Goal: Transaction & Acquisition: Purchase product/service

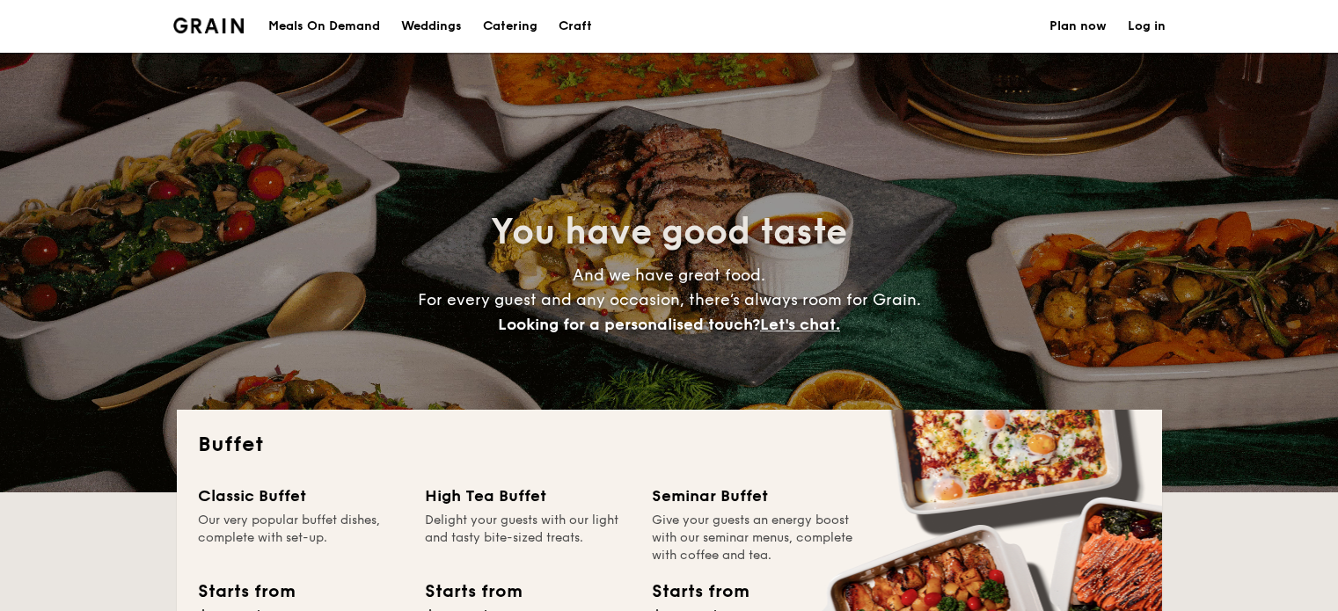
select select
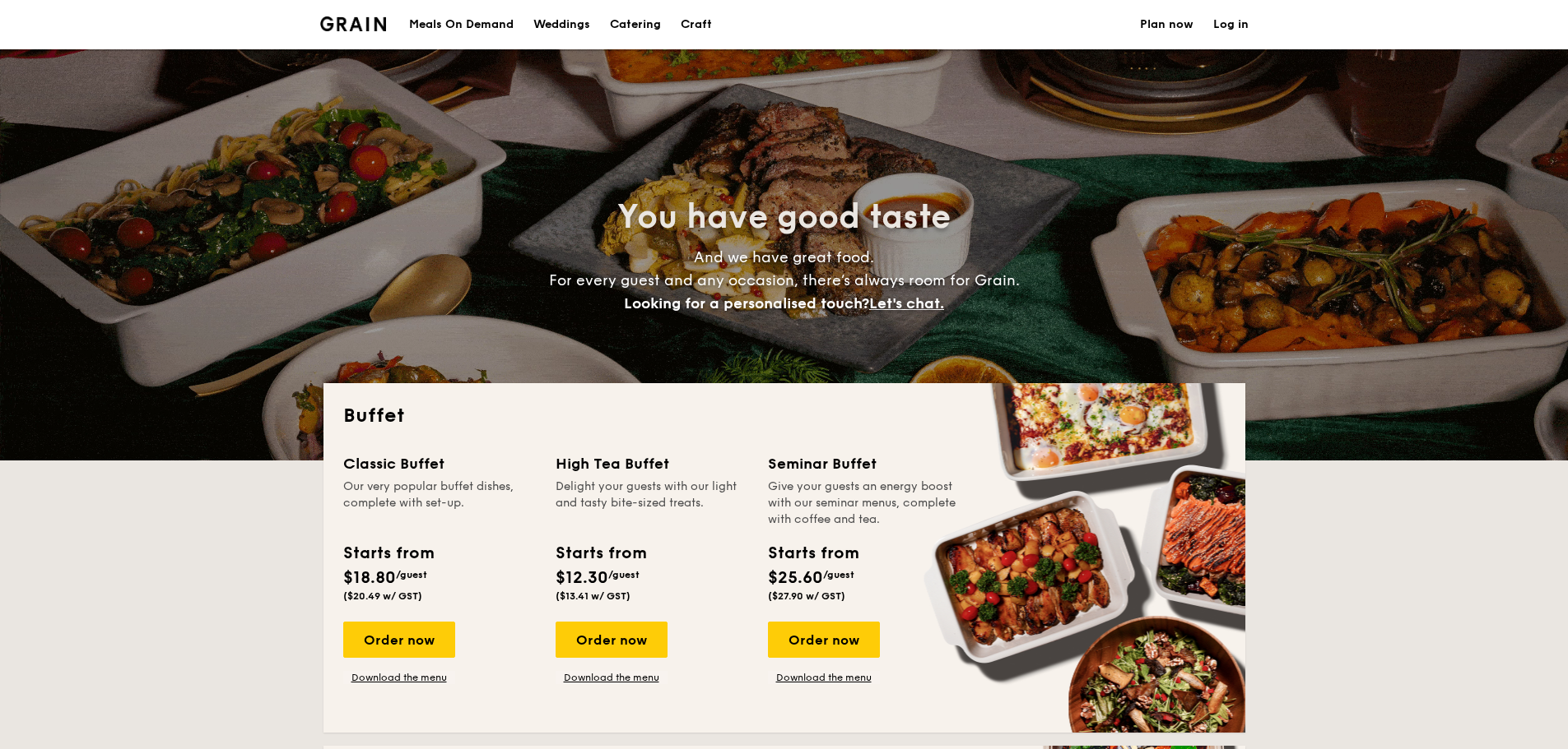
click at [378, 25] on img at bounding box center [353, 24] width 66 height 15
select select
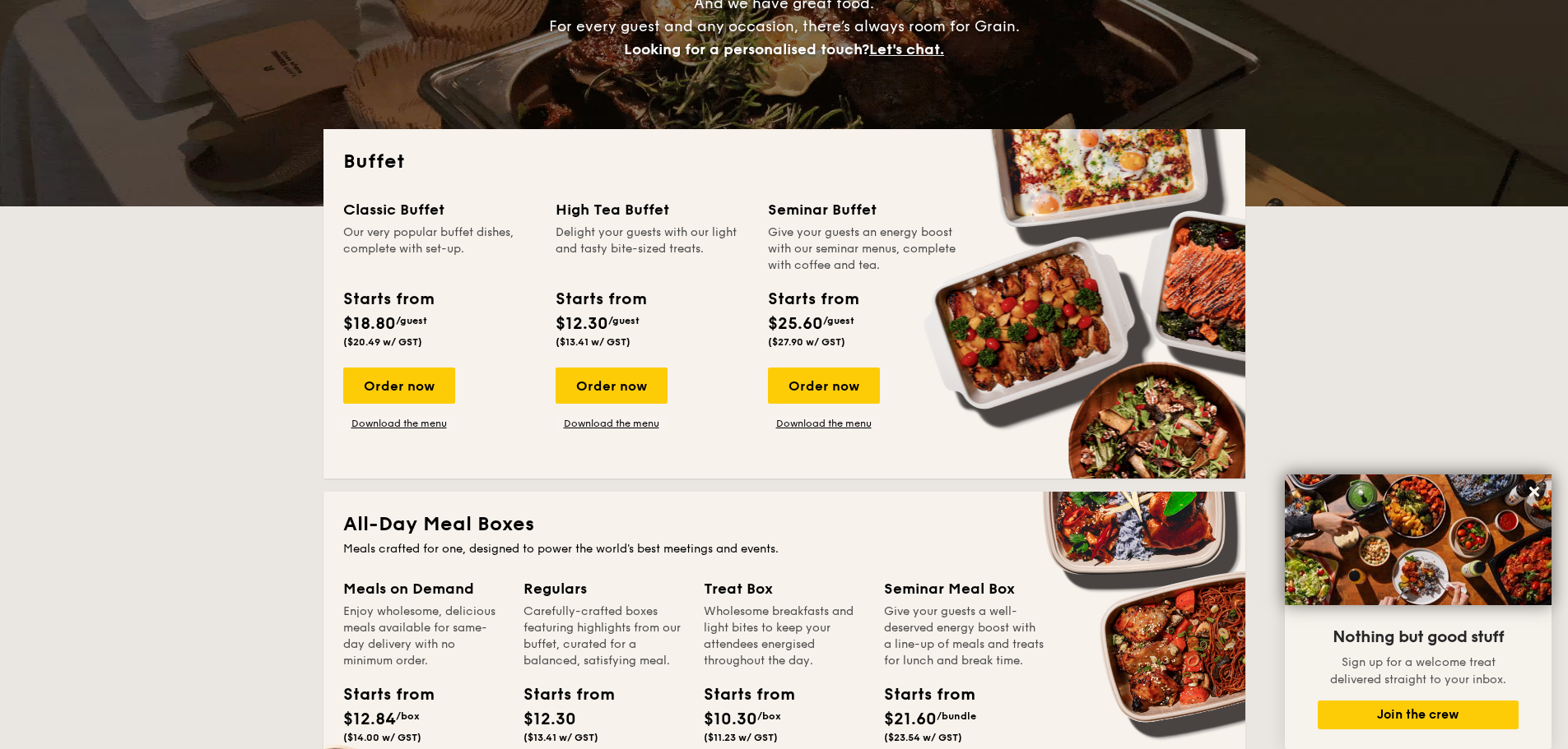
scroll to position [247, 0]
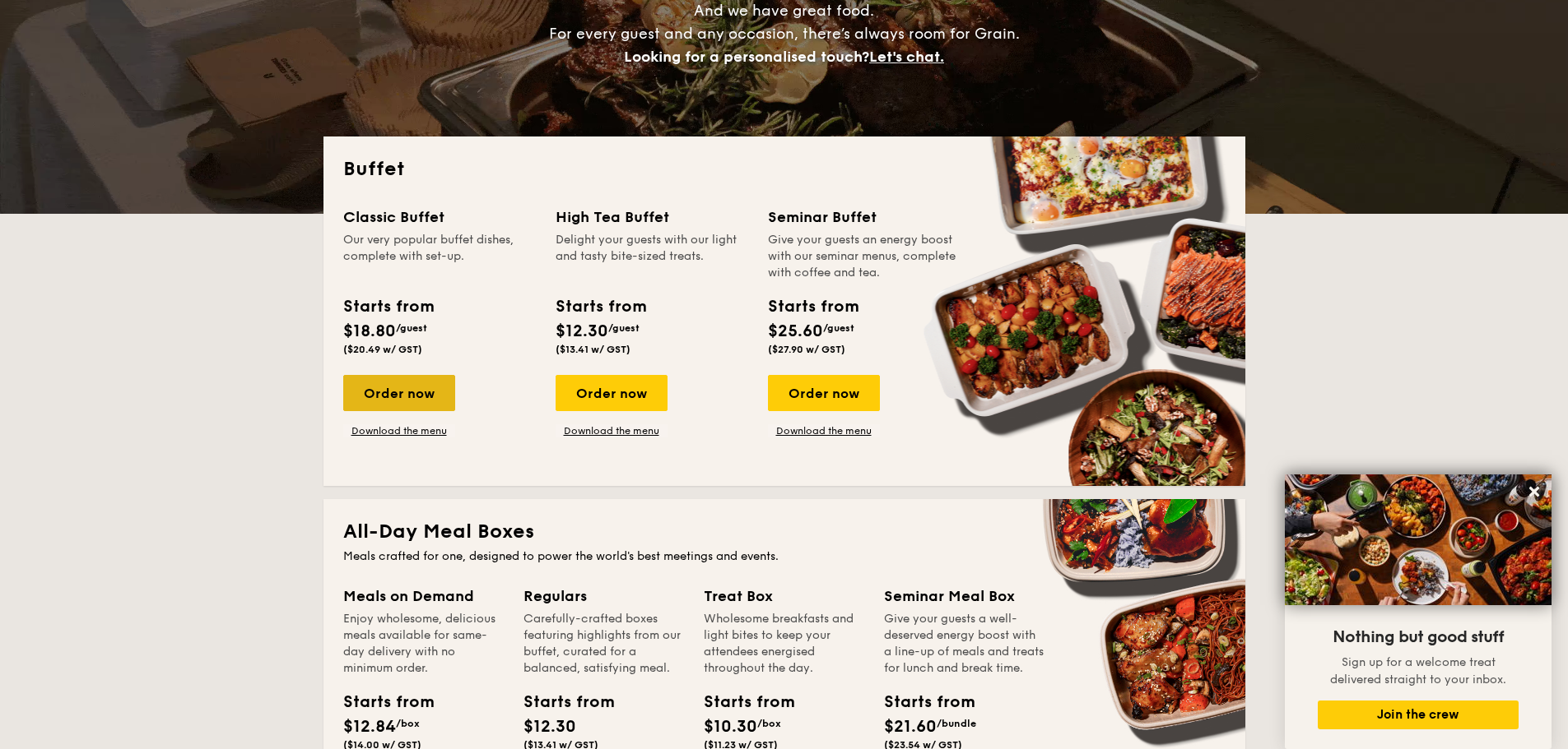
click at [409, 385] on div "Order now" at bounding box center [399, 393] width 112 height 36
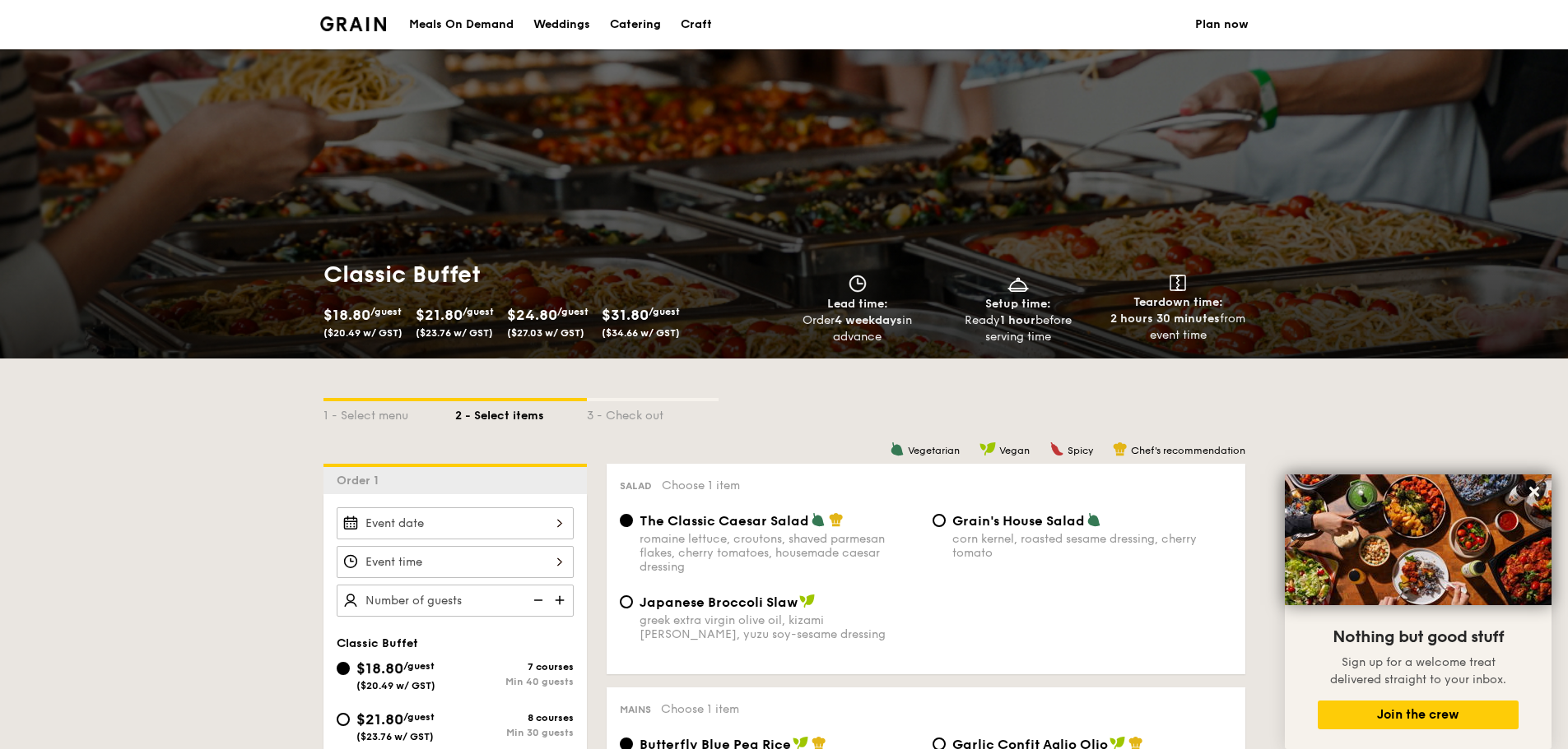
click at [673, 314] on span "/guest" at bounding box center [663, 311] width 31 height 11
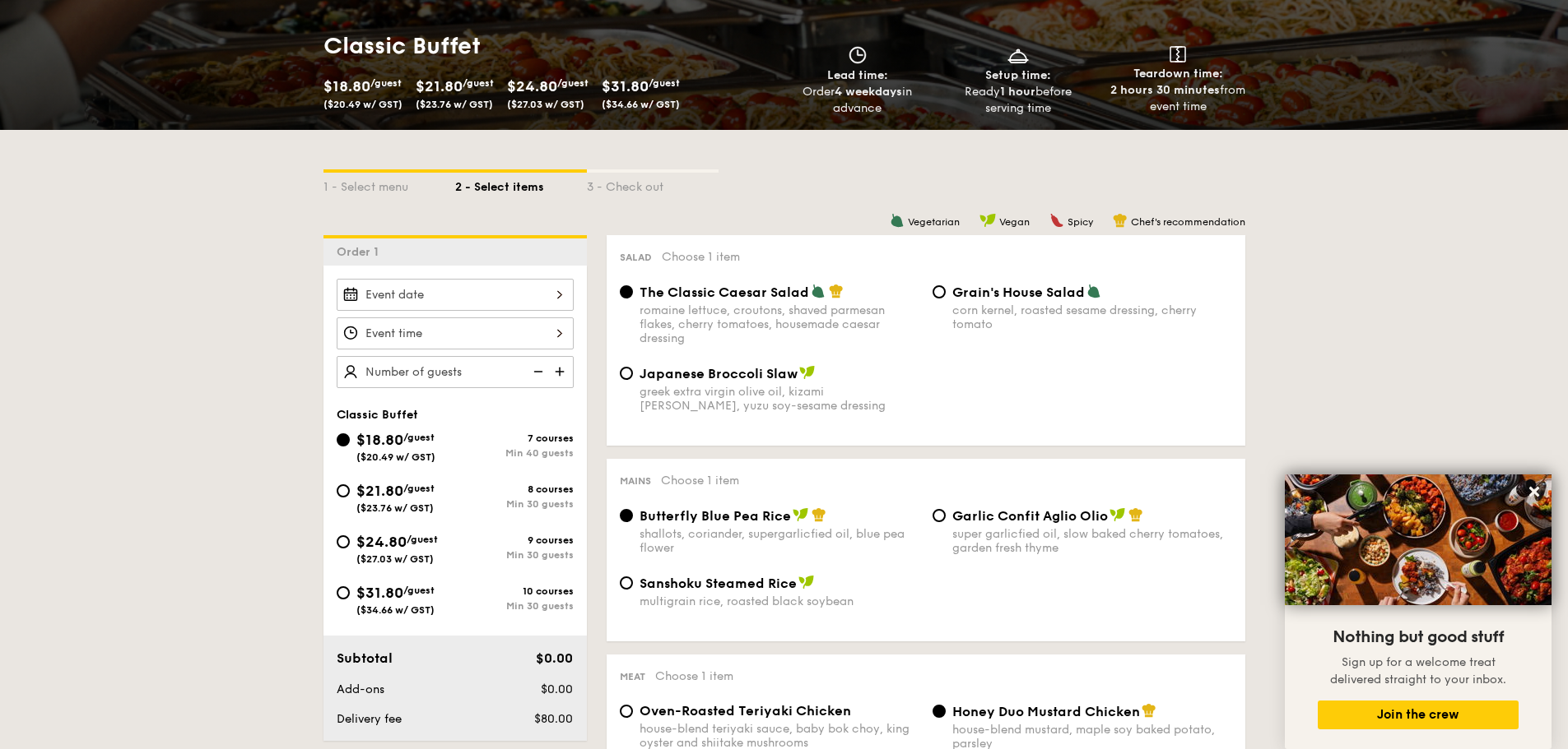
scroll to position [247, 0]
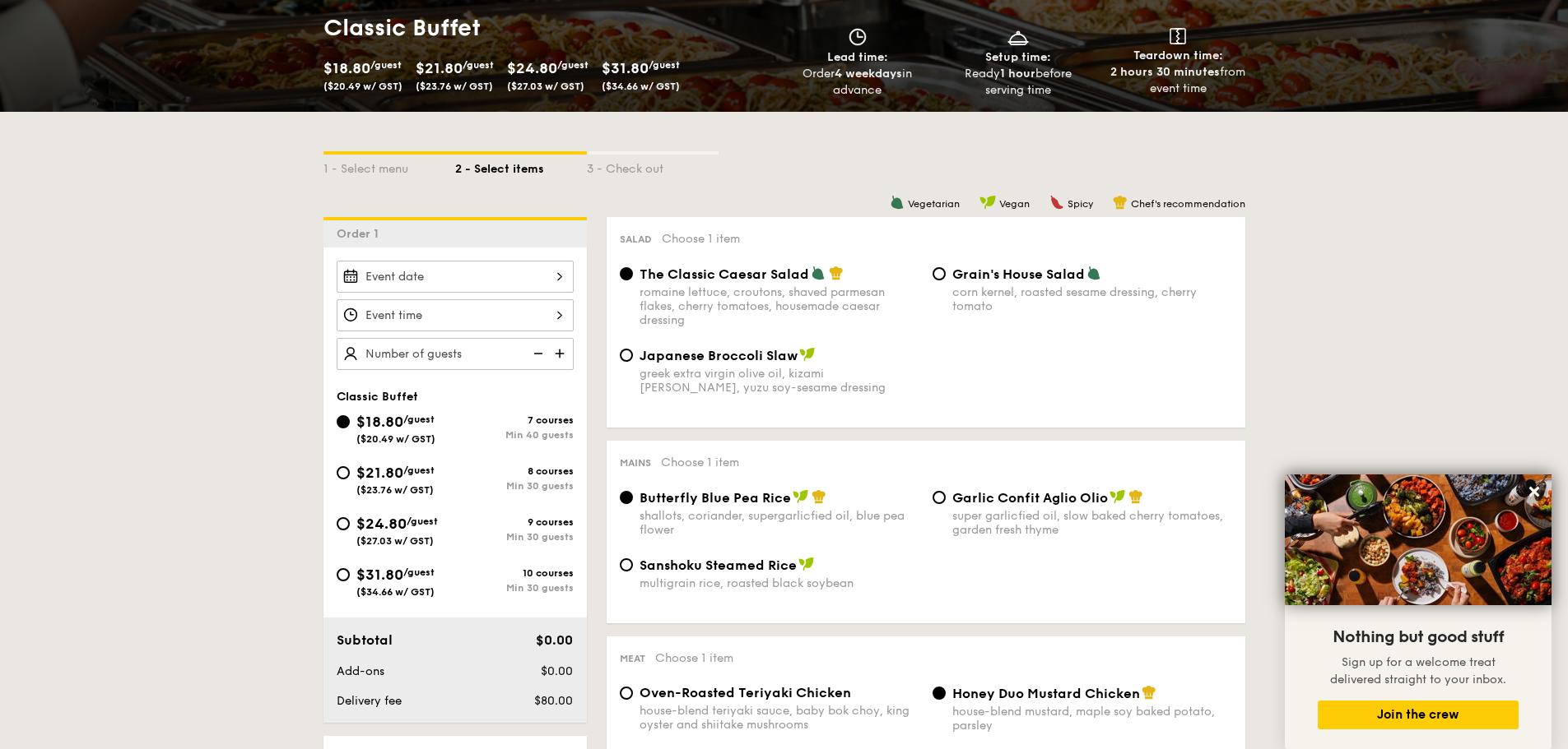
click at [415, 568] on span "/guest" at bounding box center [418, 572] width 31 height 11
click at [350, 569] on input "$31.80 /guest ($34.66 w/ GST) 10 courses Min 30 guests" at bounding box center [343, 575] width 13 height 13
radio input "true"
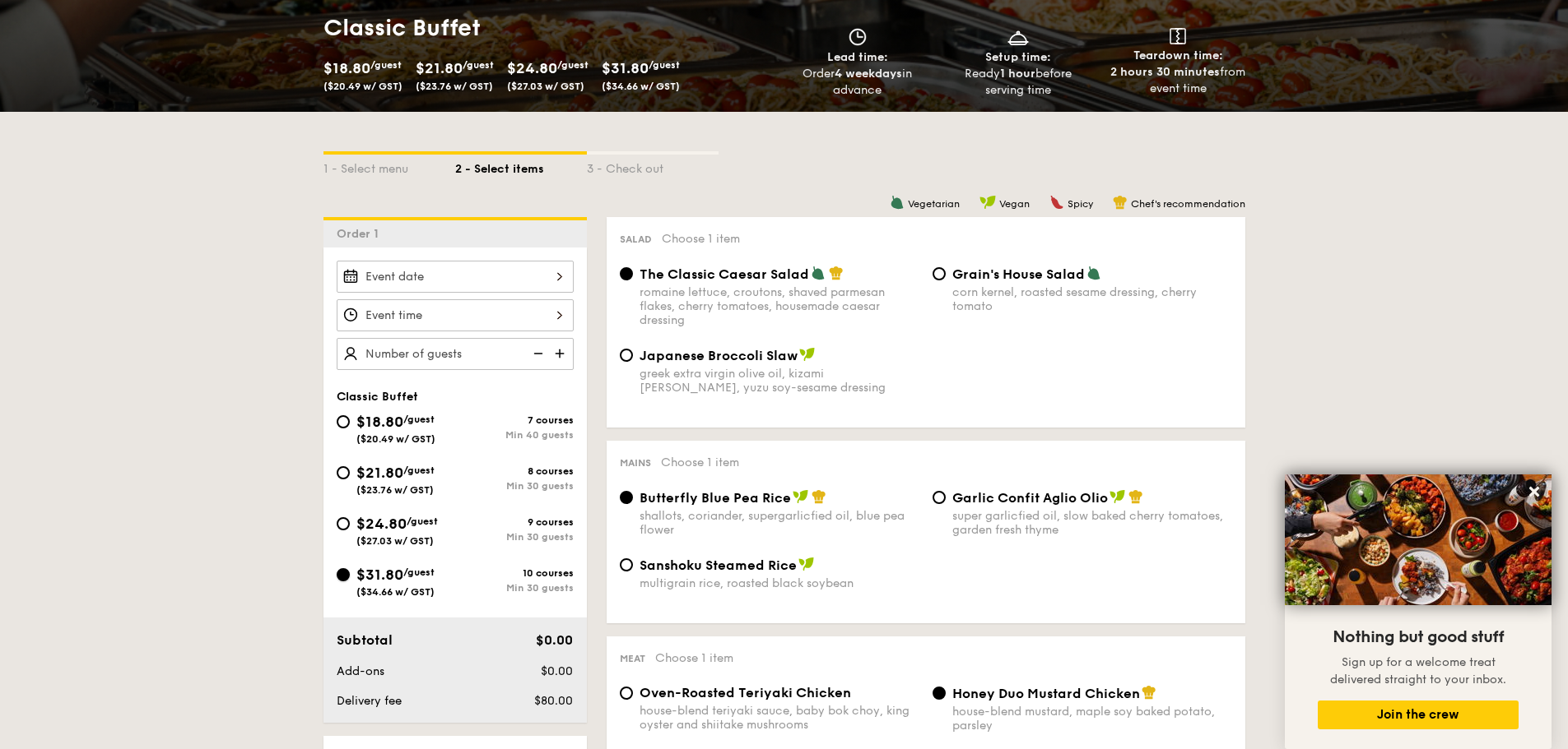
radio input "true"
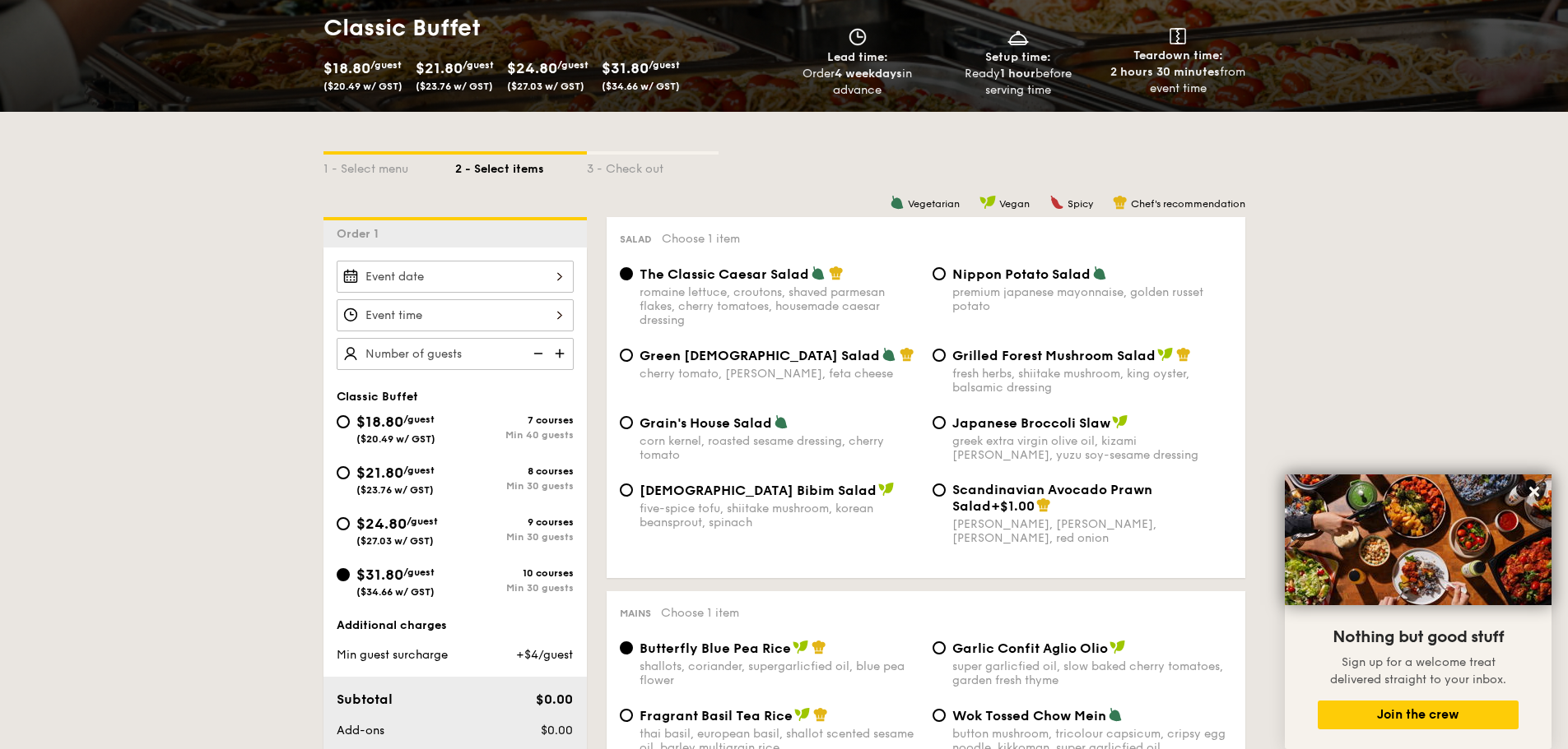
click at [552, 281] on div at bounding box center [455, 277] width 237 height 32
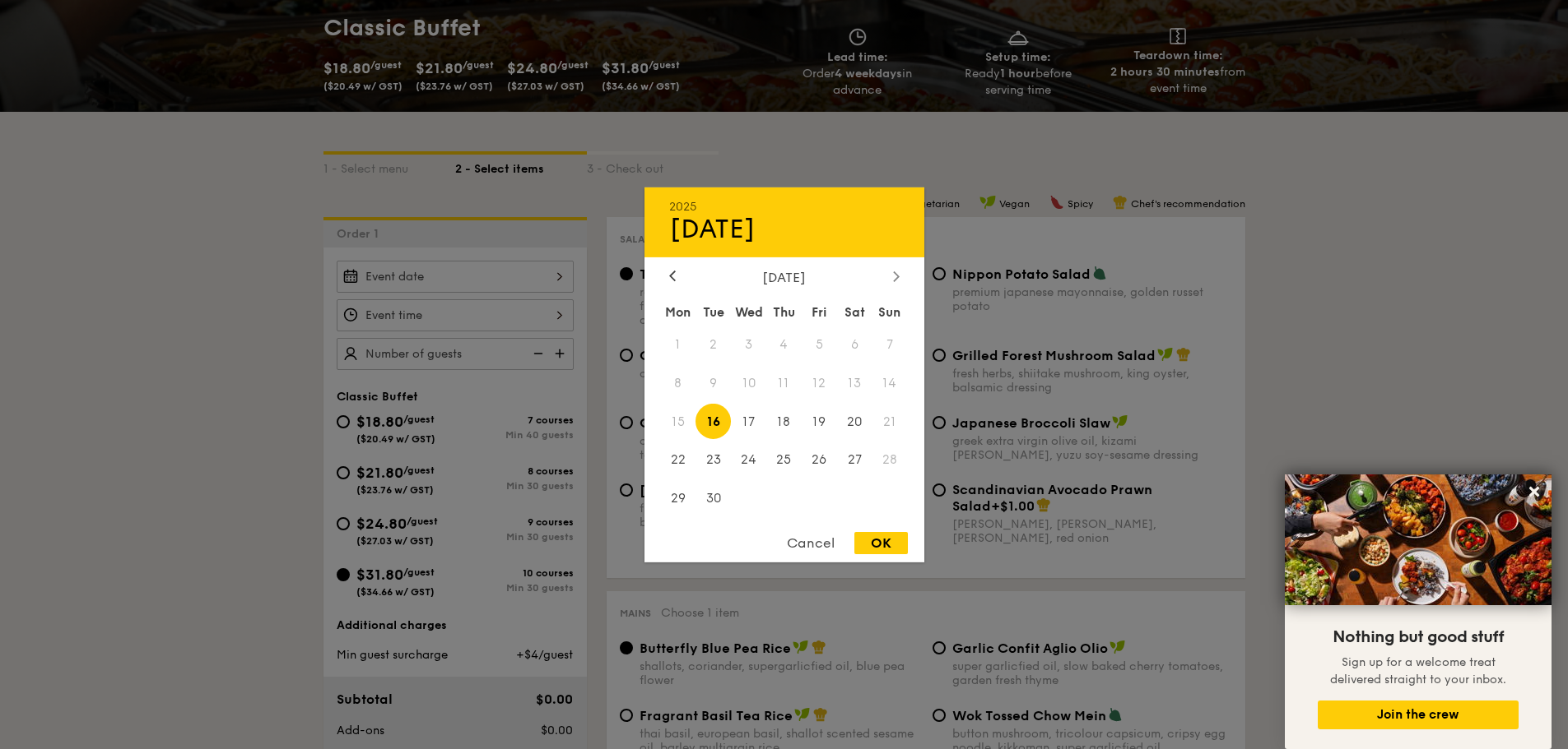
click at [900, 278] on div at bounding box center [896, 277] width 15 height 16
click at [748, 466] on span "22" at bounding box center [748, 460] width 36 height 36
click at [883, 541] on div "OK" at bounding box center [880, 543] width 53 height 22
type input "[DATE]"
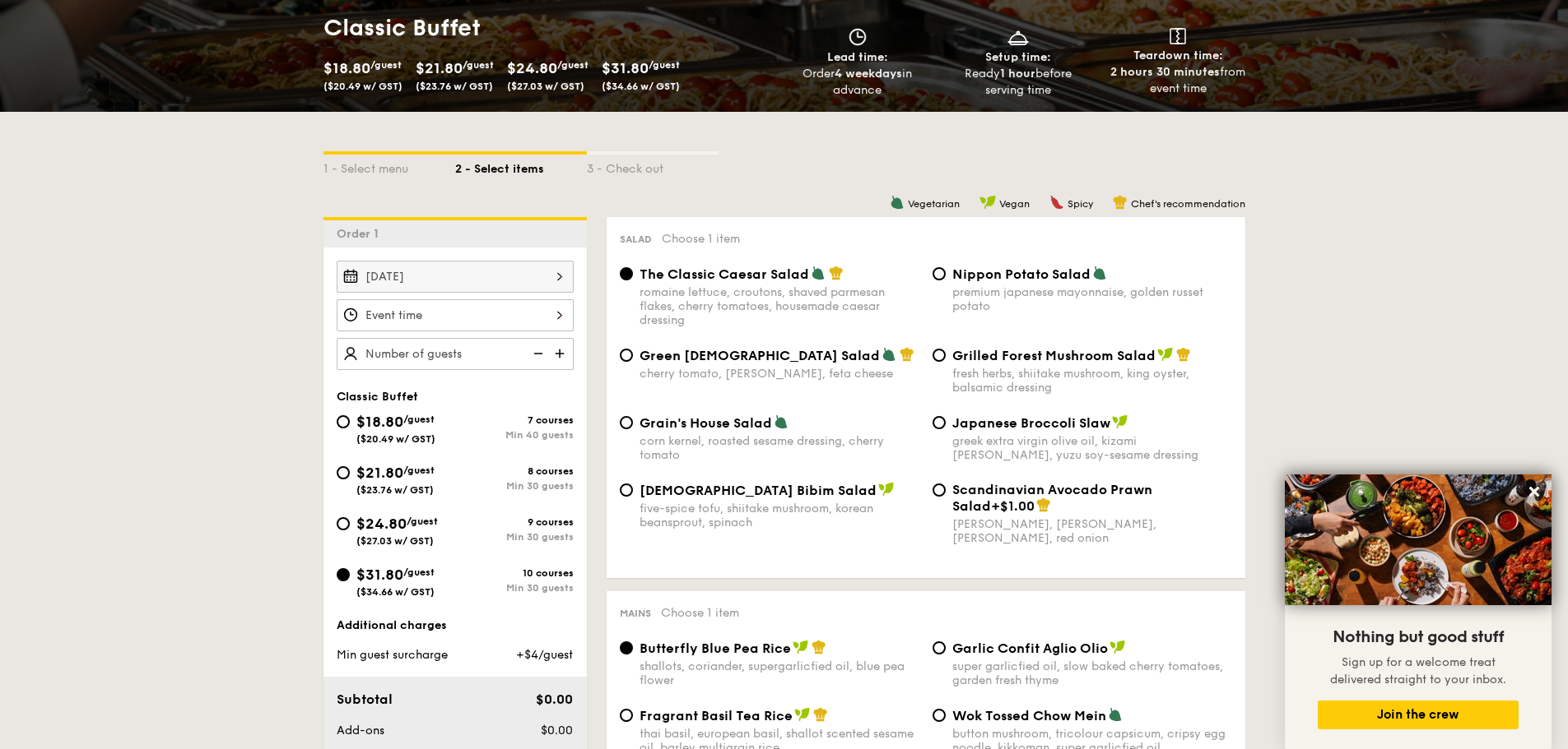
click at [563, 315] on div at bounding box center [455, 315] width 237 height 32
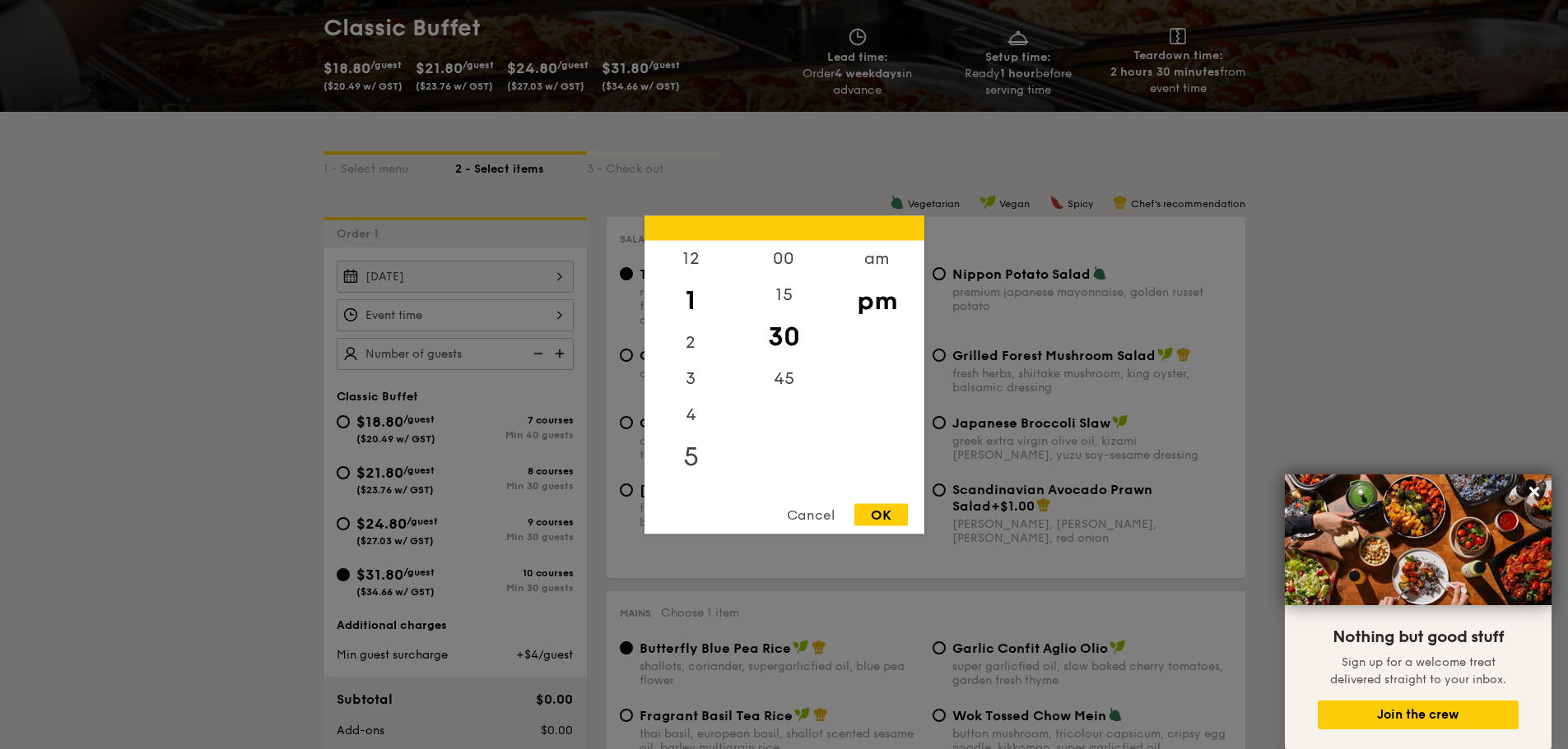
click at [695, 453] on div "5" at bounding box center [690, 456] width 93 height 48
click at [874, 520] on div "OK" at bounding box center [880, 514] width 53 height 22
type input "5:30PM"
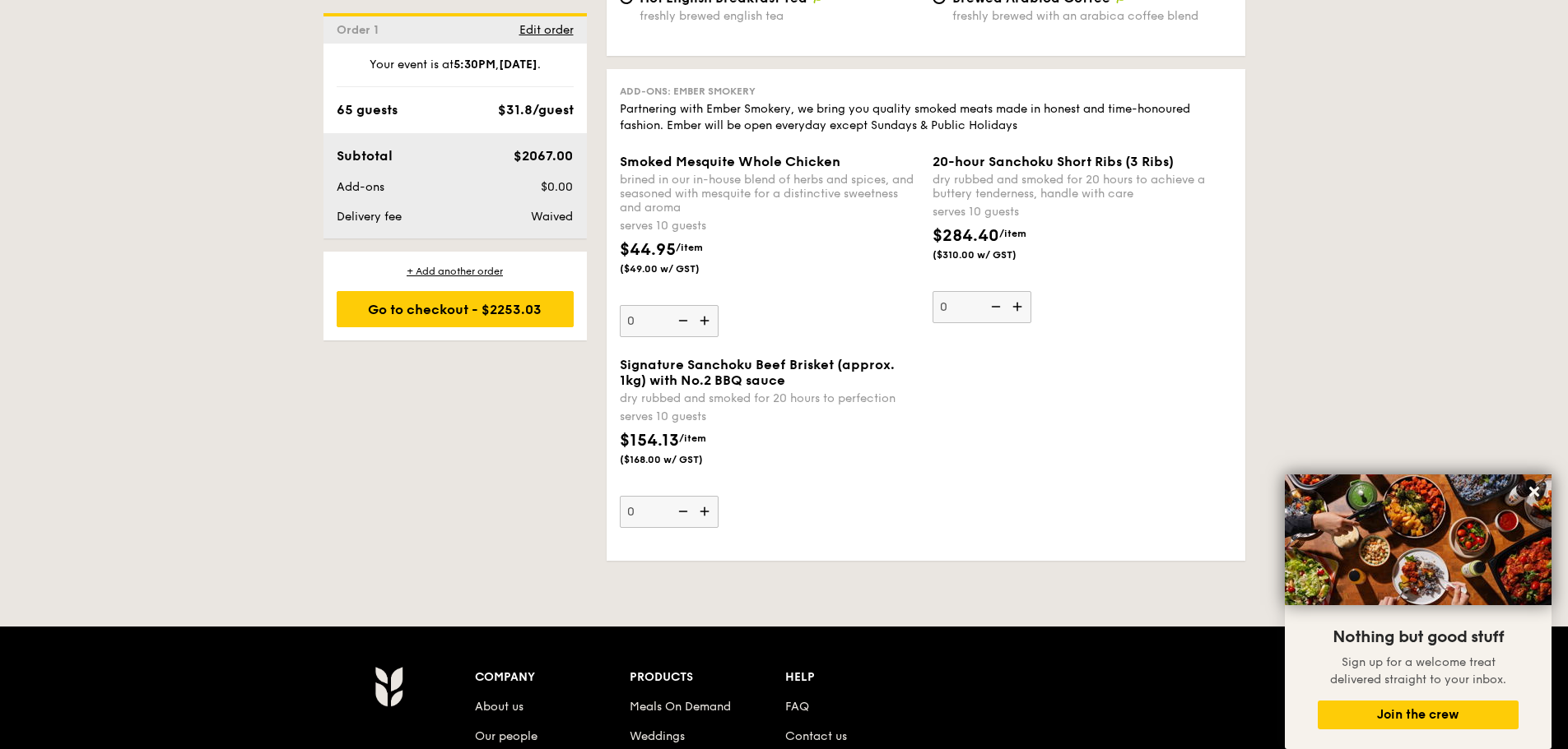
scroll to position [3866, 0]
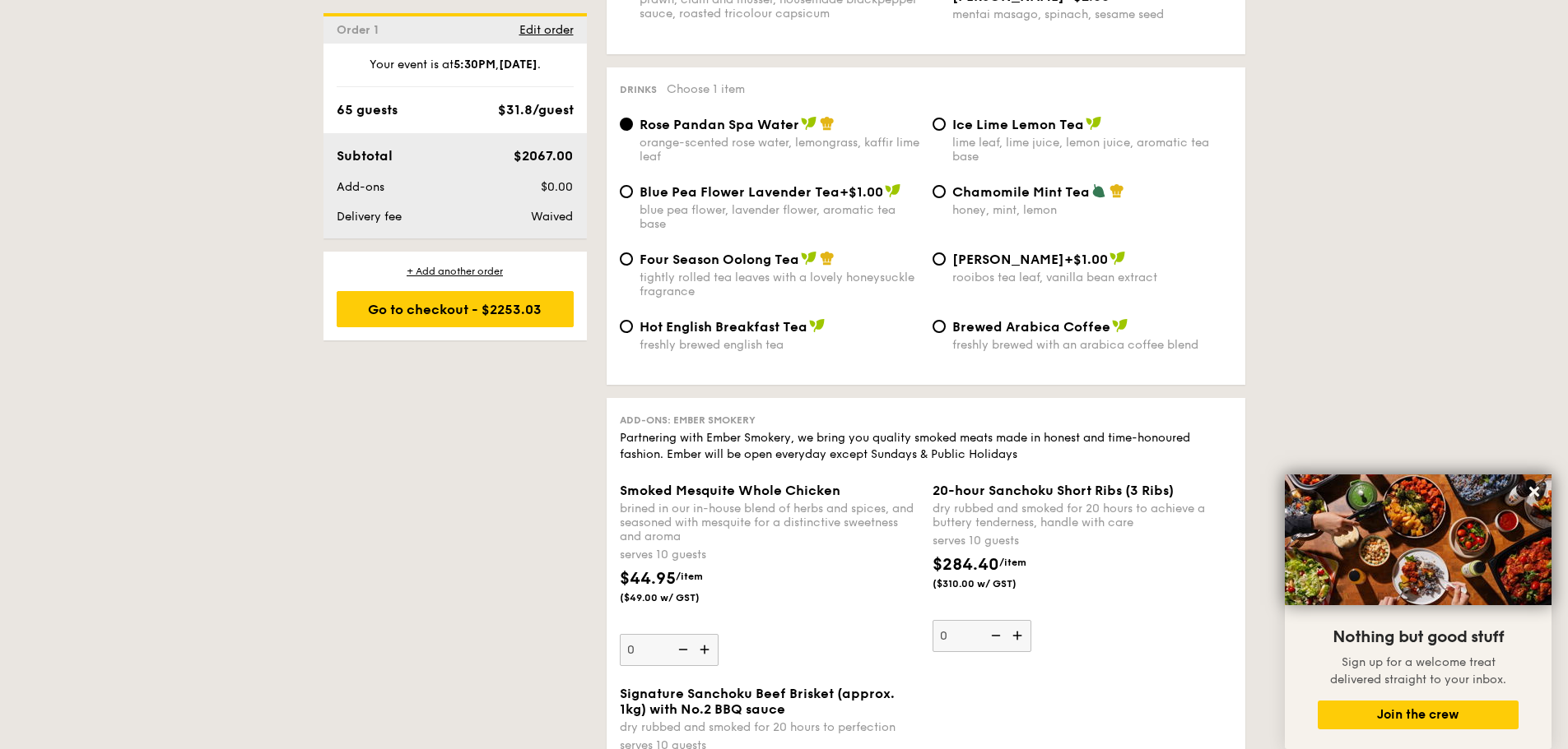
type input "65 guests"
click at [1041, 184] on span "Chamomile Mint Tea" at bounding box center [1021, 192] width 138 height 16
click at [946, 185] on input "Chamomile Mint Tea honey, mint, lemon" at bounding box center [939, 192] width 13 height 13
radio input "true"
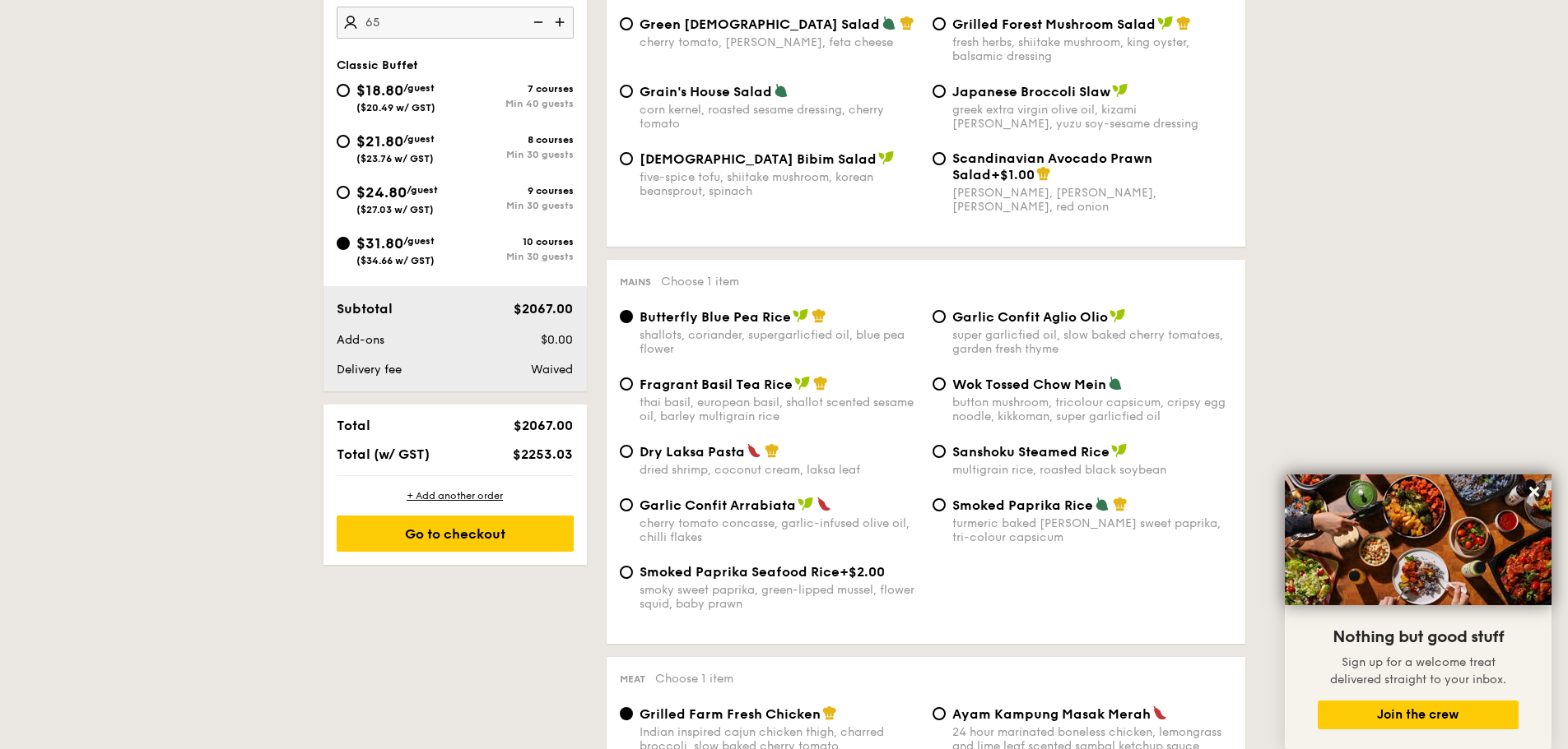
scroll to position [329, 0]
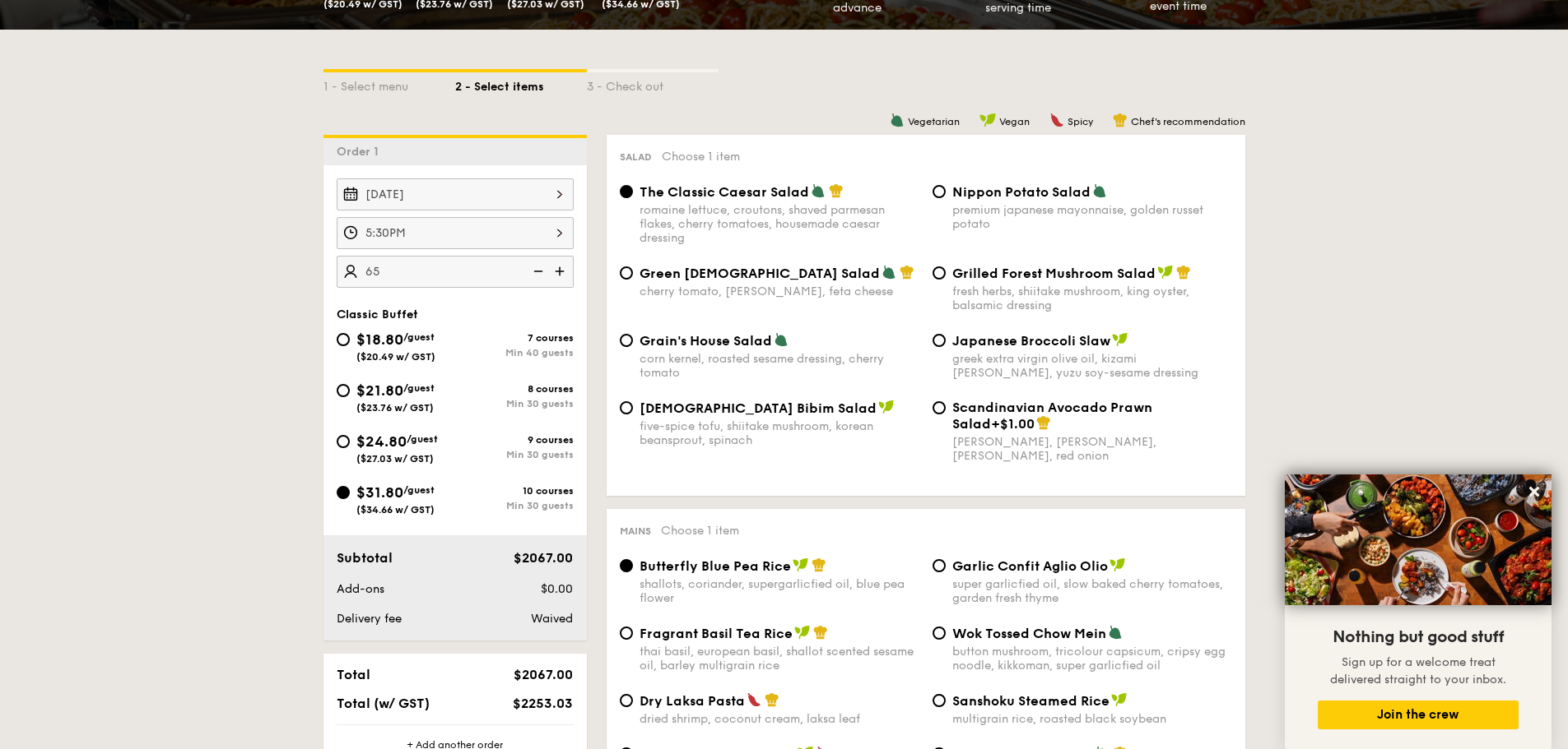
click at [1144, 204] on div "premium japanese mayonnaise, golden russet potato" at bounding box center [1092, 217] width 280 height 28
click at [946, 198] on input "Nippon Potato Salad premium japanese mayonnaise, golden russet potato" at bounding box center [939, 192] width 13 height 13
radio input "true"
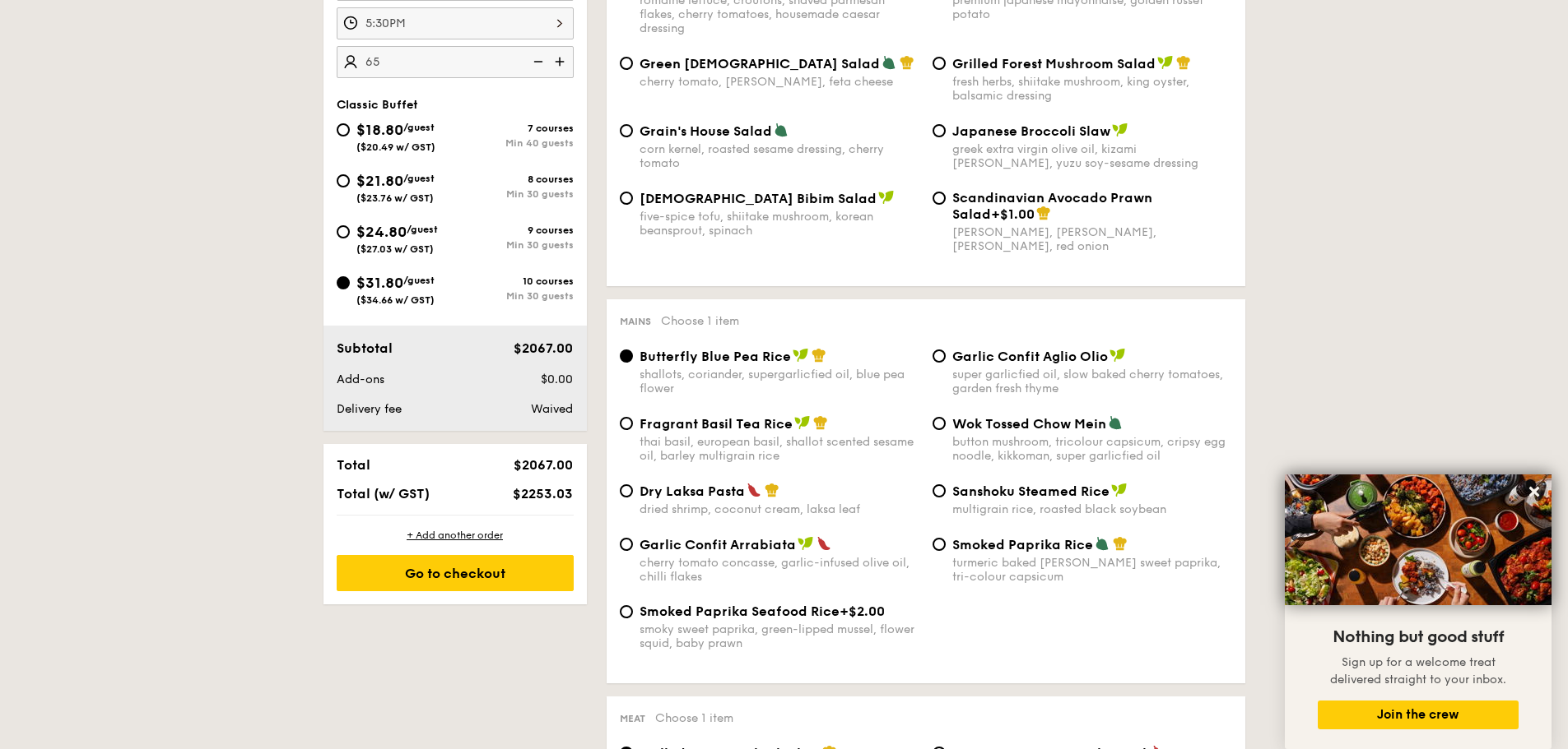
scroll to position [576, 0]
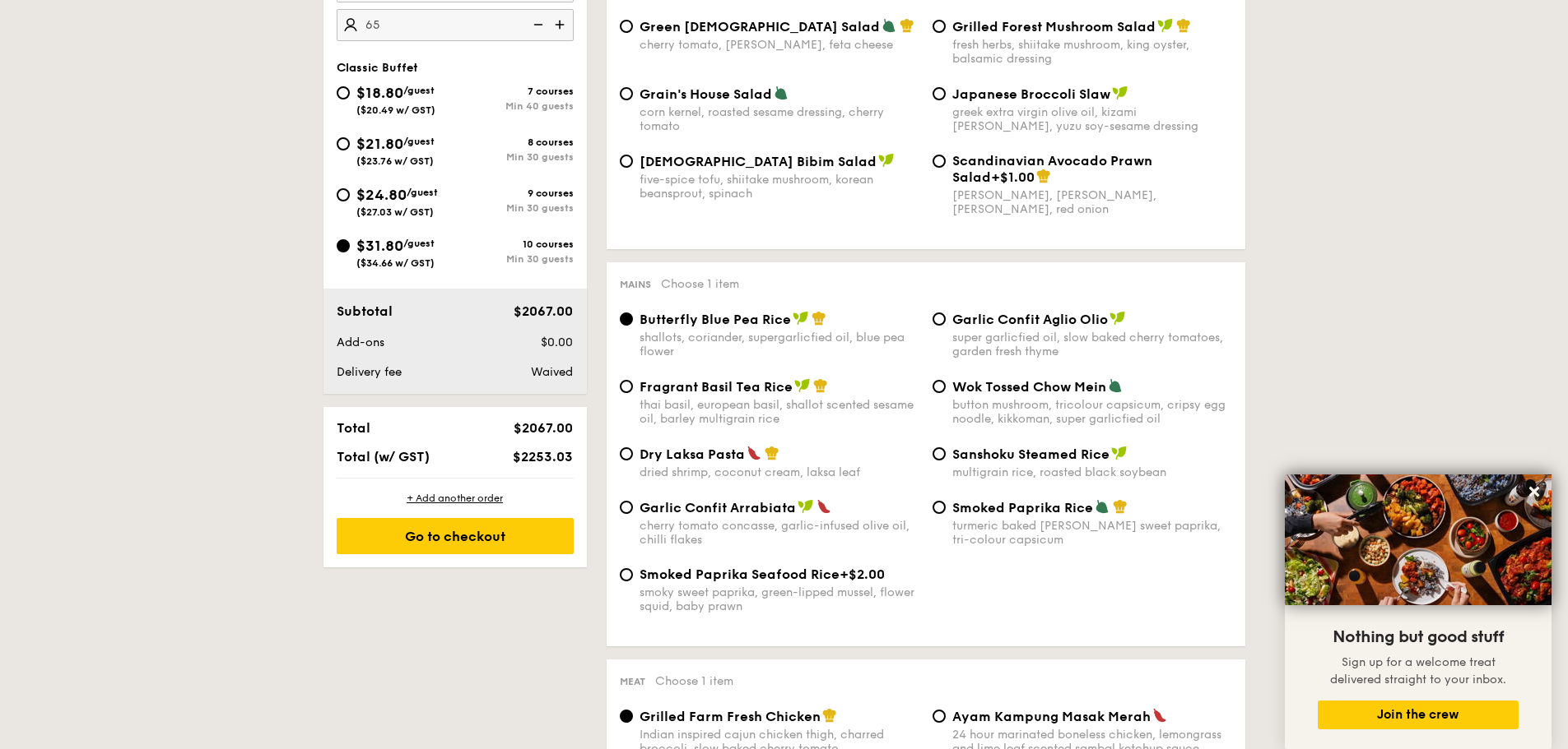
click at [1067, 399] on div "button mushroom, tricolour capsicum, cripsy egg noodle, kikkoman, super garlicf…" at bounding box center [1092, 412] width 280 height 28
click at [946, 393] on input "Wok Tossed Chow Mein button mushroom, tricolour capsicum, cripsy egg noodle, ki…" at bounding box center [939, 386] width 13 height 13
radio input "true"
click at [751, 413] on div "thai basil, european basil, shallot scented sesame oil, barley multigrain rice" at bounding box center [778, 412] width 280 height 28
click at [632, 393] on input "Fragrant Basil Tea Rice thai basil, european basil, shallot scented sesame oil,…" at bounding box center [626, 386] width 13 height 13
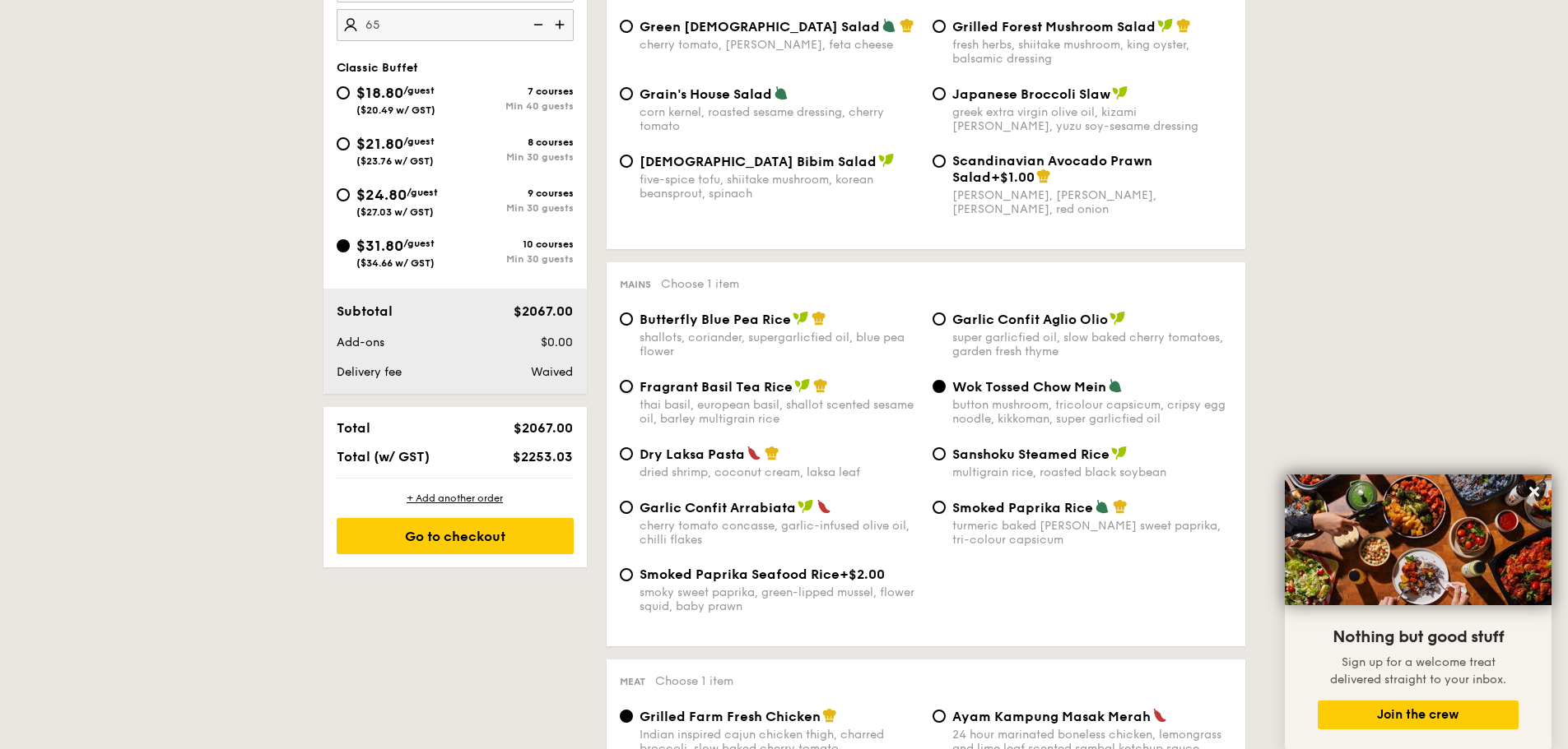
radio input "true"
click at [738, 459] on span "Dry Laksa Pasta" at bounding box center [691, 454] width 106 height 16
click at [632, 459] on input "Dry Laksa Pasta dried shrimp, coconut cream, laksa leaf" at bounding box center [626, 454] width 13 height 13
radio input "true"
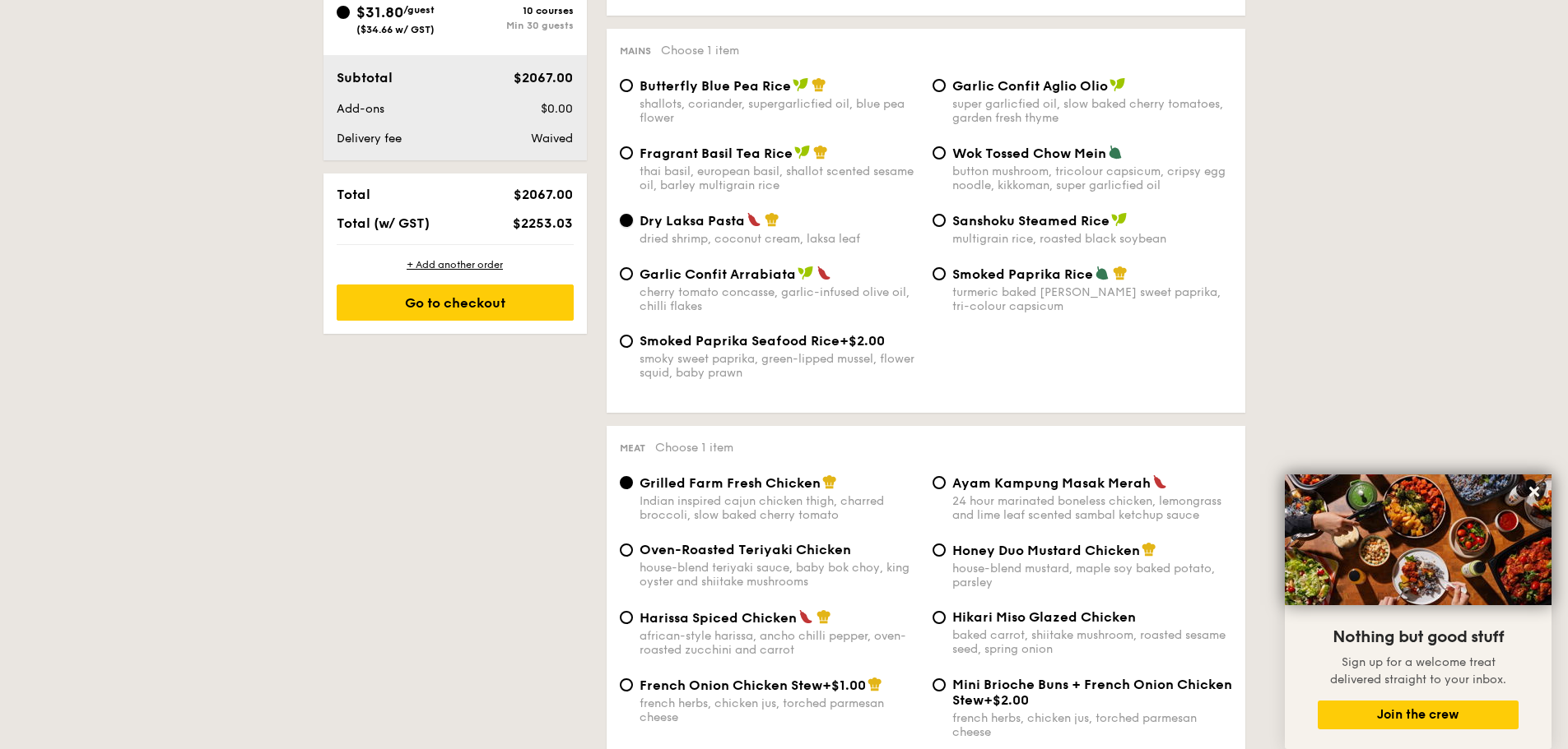
scroll to position [904, 0]
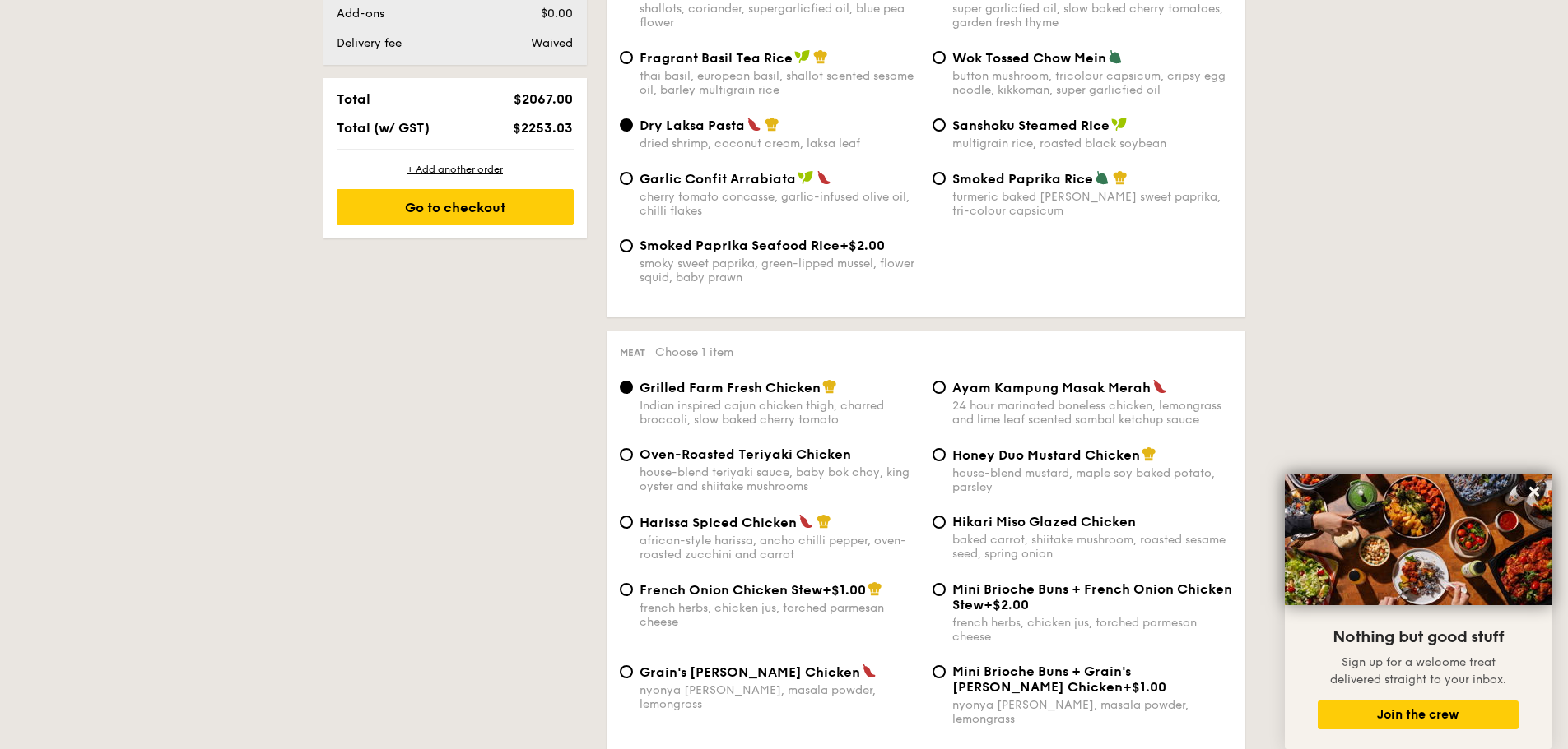
click at [1051, 528] on span "Hikari Miso Glazed Chicken" at bounding box center [1044, 522] width 183 height 16
click at [946, 528] on input "Hikari Miso Glazed Chicken baked carrot, shiitake mushroom, roasted sesame seed…" at bounding box center [939, 522] width 13 height 13
radio input "true"
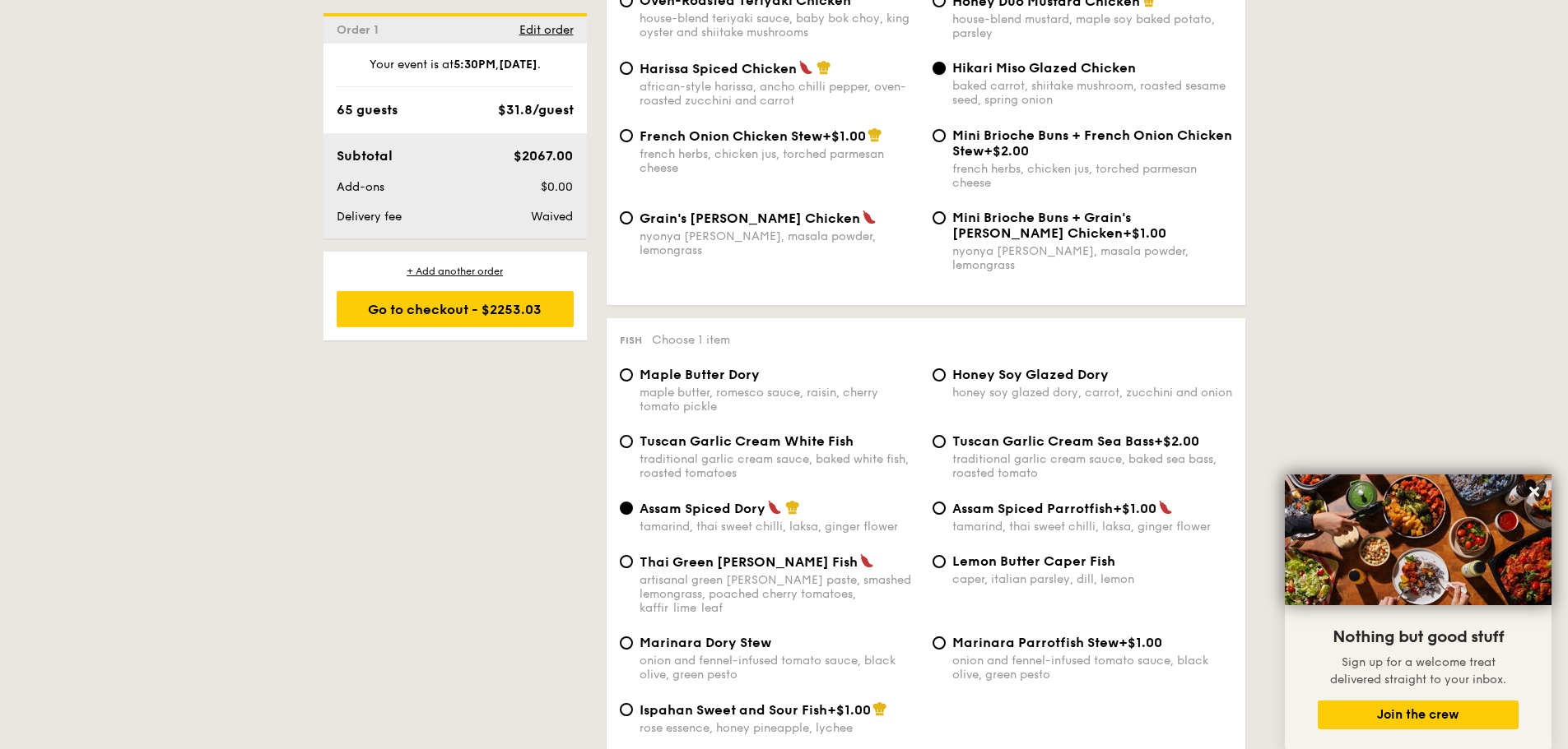
scroll to position [1398, 0]
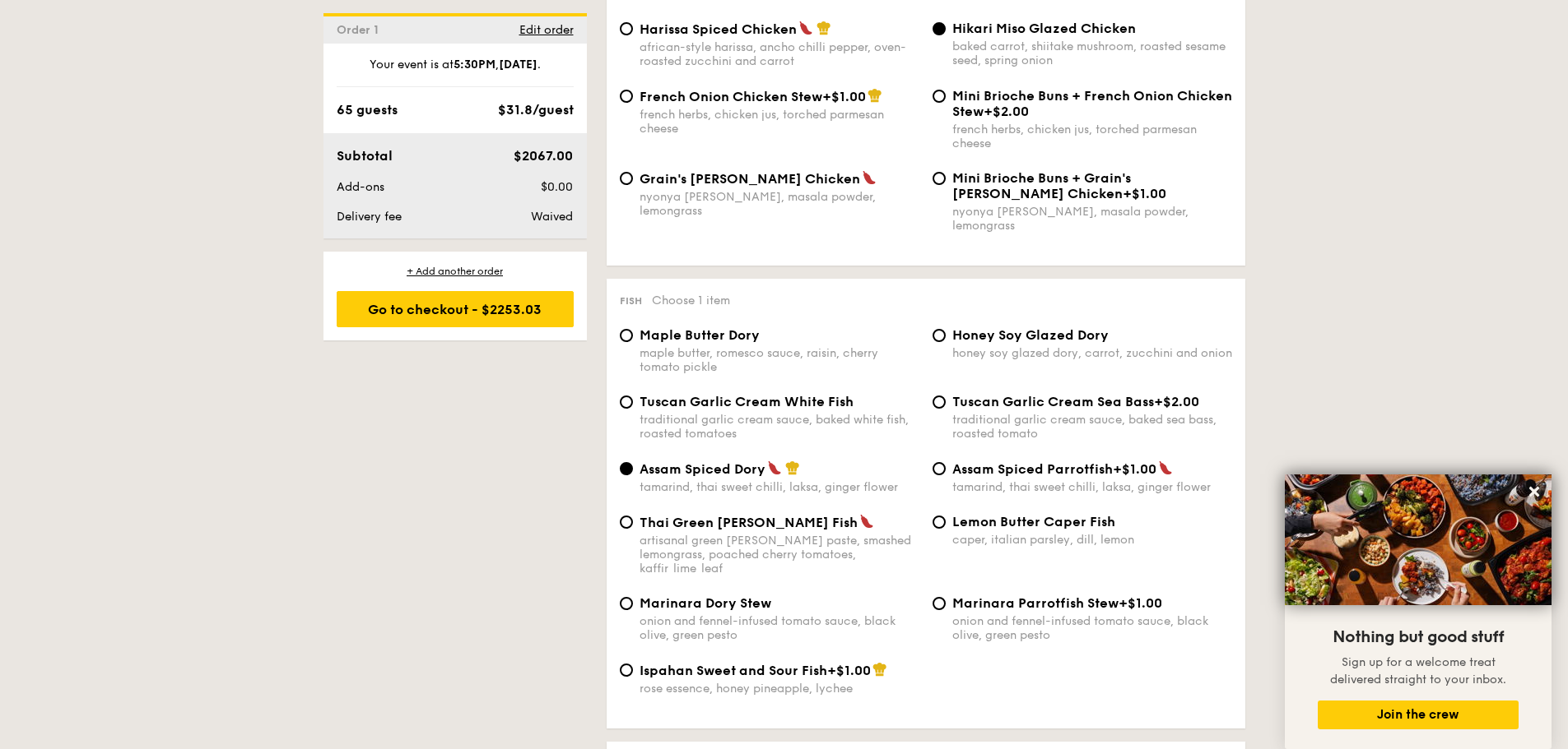
click at [660, 394] on span "Tuscan Garlic Cream White Fish" at bounding box center [746, 401] width 214 height 16
click at [632, 396] on input "Tuscan Garlic Cream White Fish traditional garlic cream sauce, baked white fish…" at bounding box center [626, 402] width 13 height 13
radio input "true"
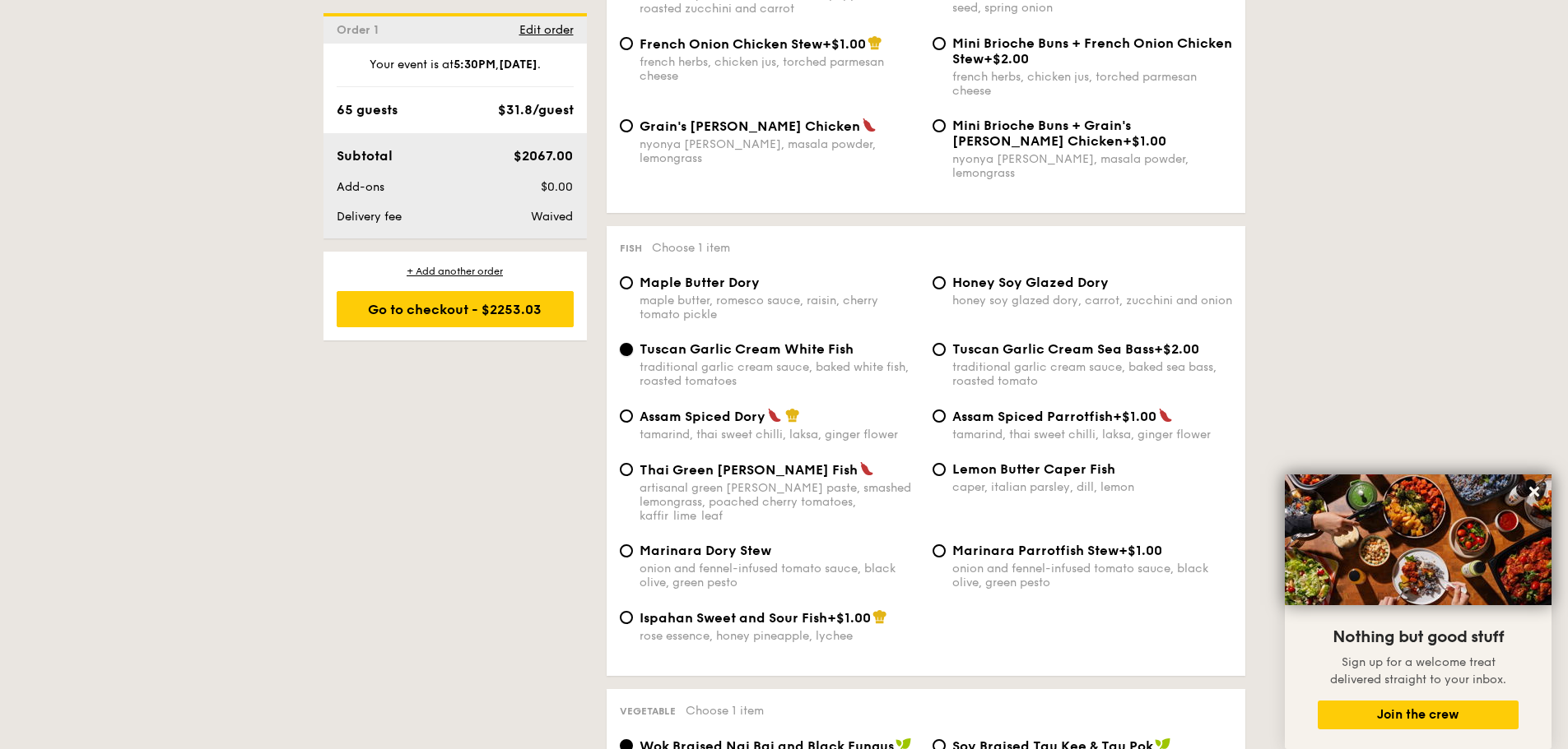
scroll to position [1480, 0]
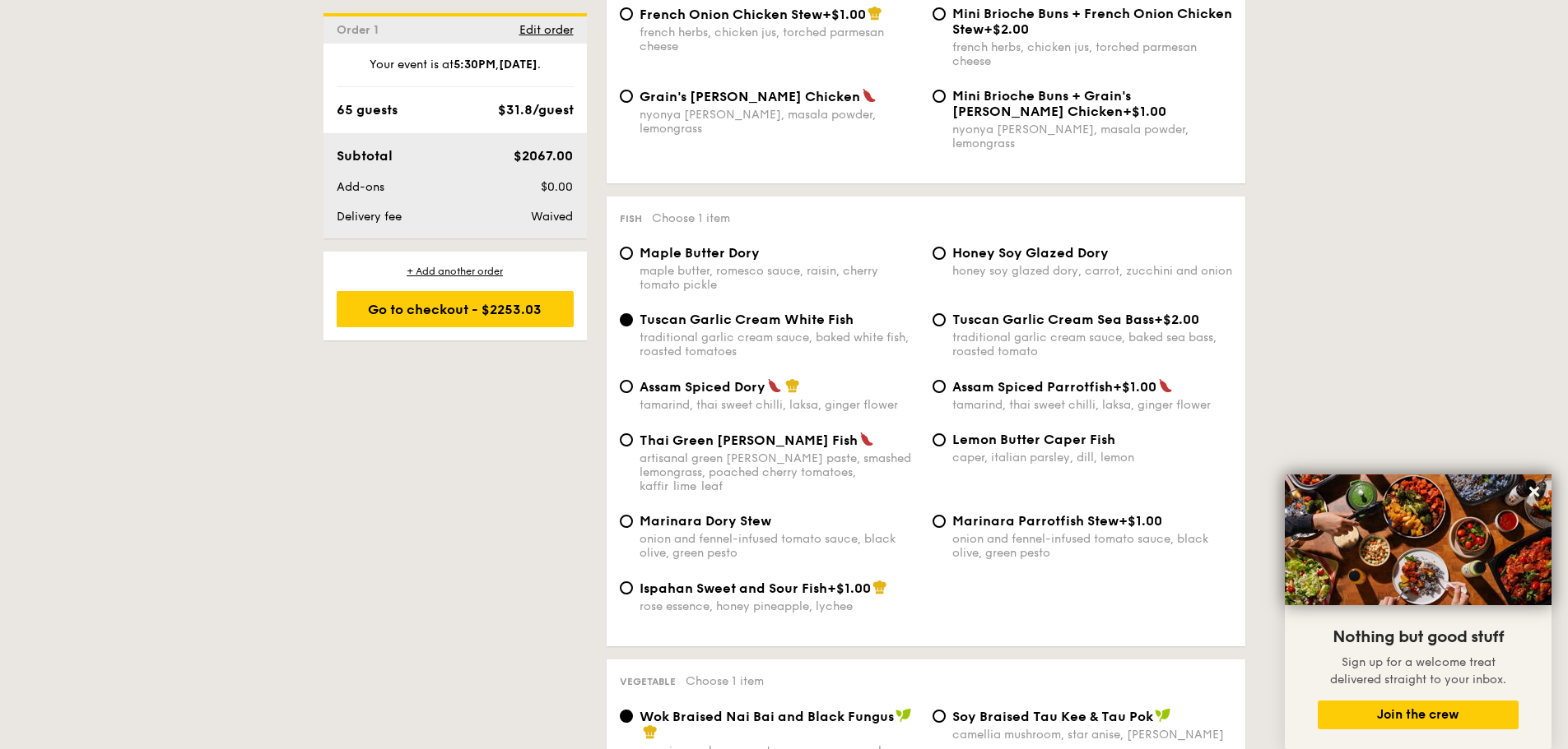
click at [852, 264] on div "maple butter, romesco sauce, raisin, cherry tomato pickle" at bounding box center [778, 278] width 280 height 28
click at [632, 260] on input "Maple Butter Dory maple butter, romesco sauce, raisin, cherry tomato pickle" at bounding box center [626, 253] width 13 height 13
radio input "true"
click at [982, 532] on div "onion and fennel-infused tomato sauce, black olive, green pesto" at bounding box center [1092, 546] width 280 height 28
click at [946, 515] on input "Marinara Parrotfish Stew +$1.00 onion and fennel-infused tomato sauce, black ol…" at bounding box center [939, 522] width 13 height 13
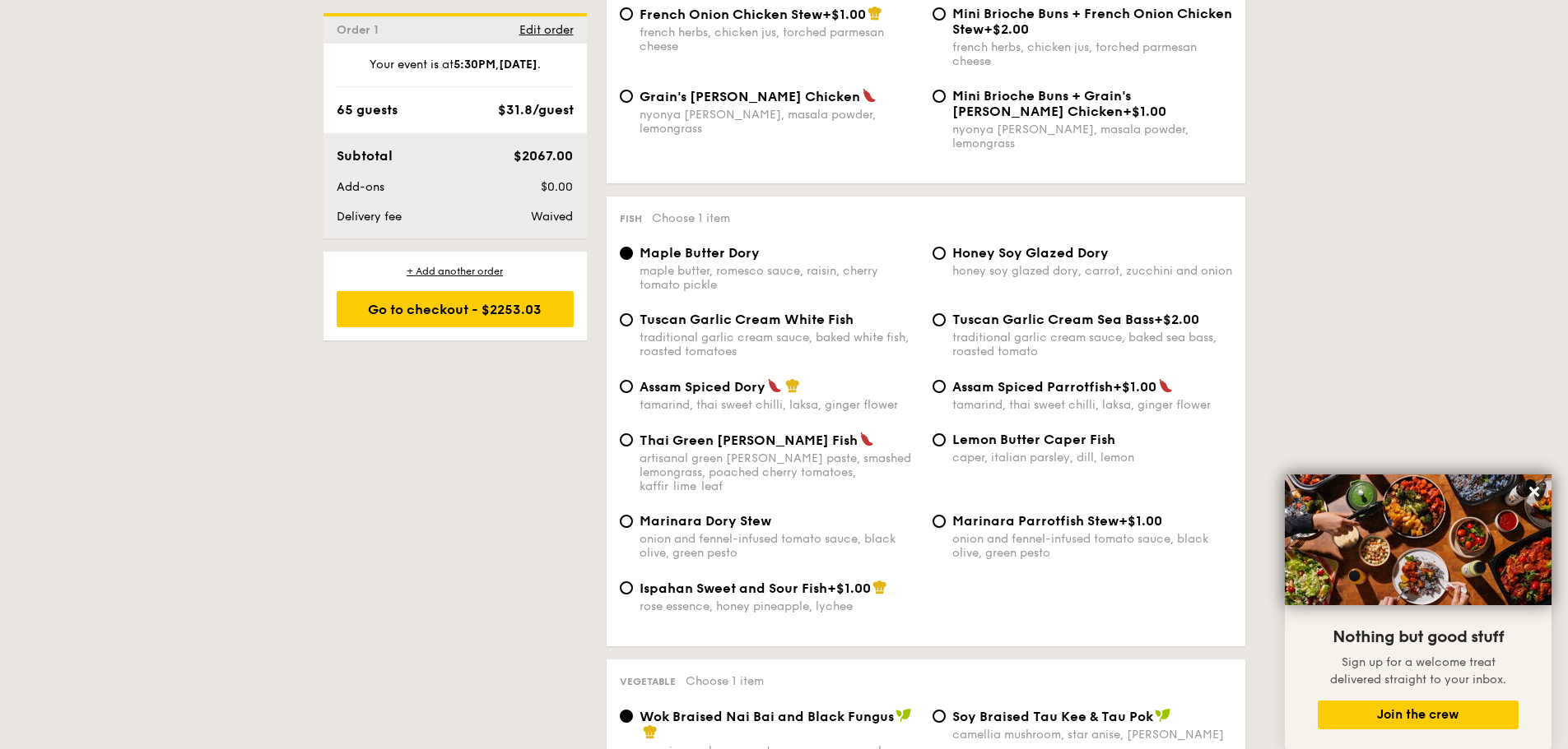
radio input "true"
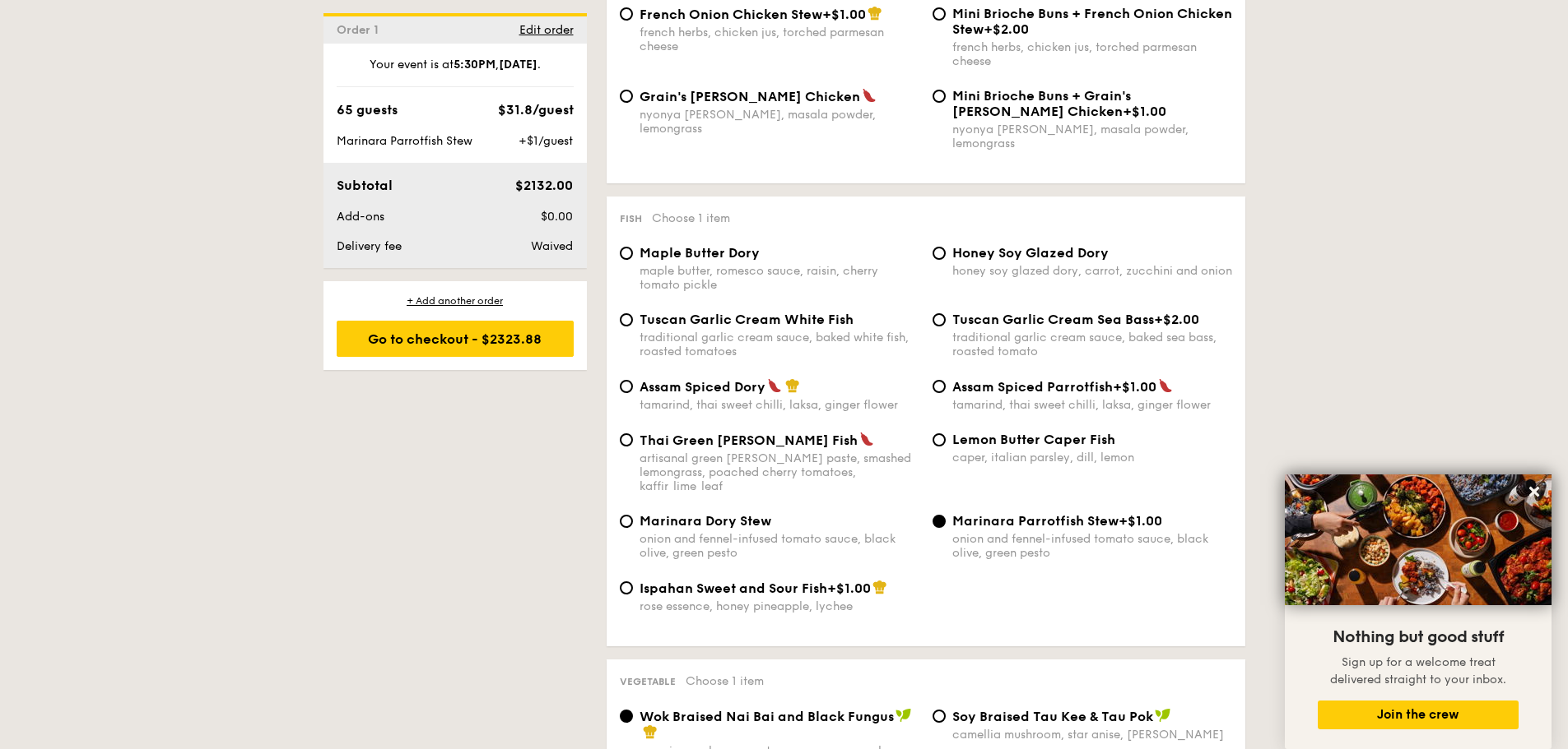
click at [753, 398] on div "tamarind, thai sweet chilli, laksa, ginger flower" at bounding box center [778, 405] width 280 height 14
click at [632, 393] on input "Assam Spiced Dory tamarind, thai sweet chilli, laksa, ginger flower" at bounding box center [626, 386] width 13 height 13
radio input "true"
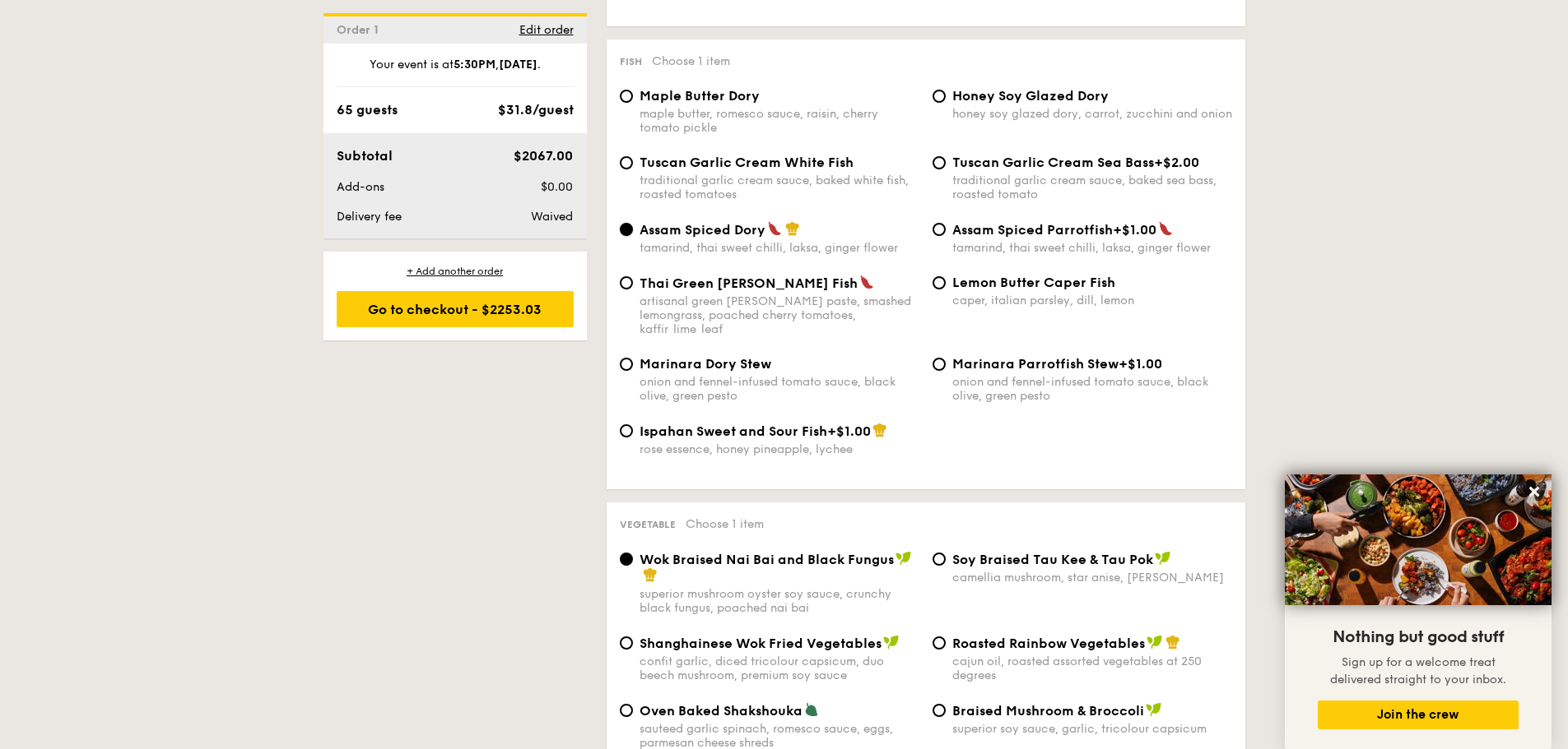
scroll to position [1809, 0]
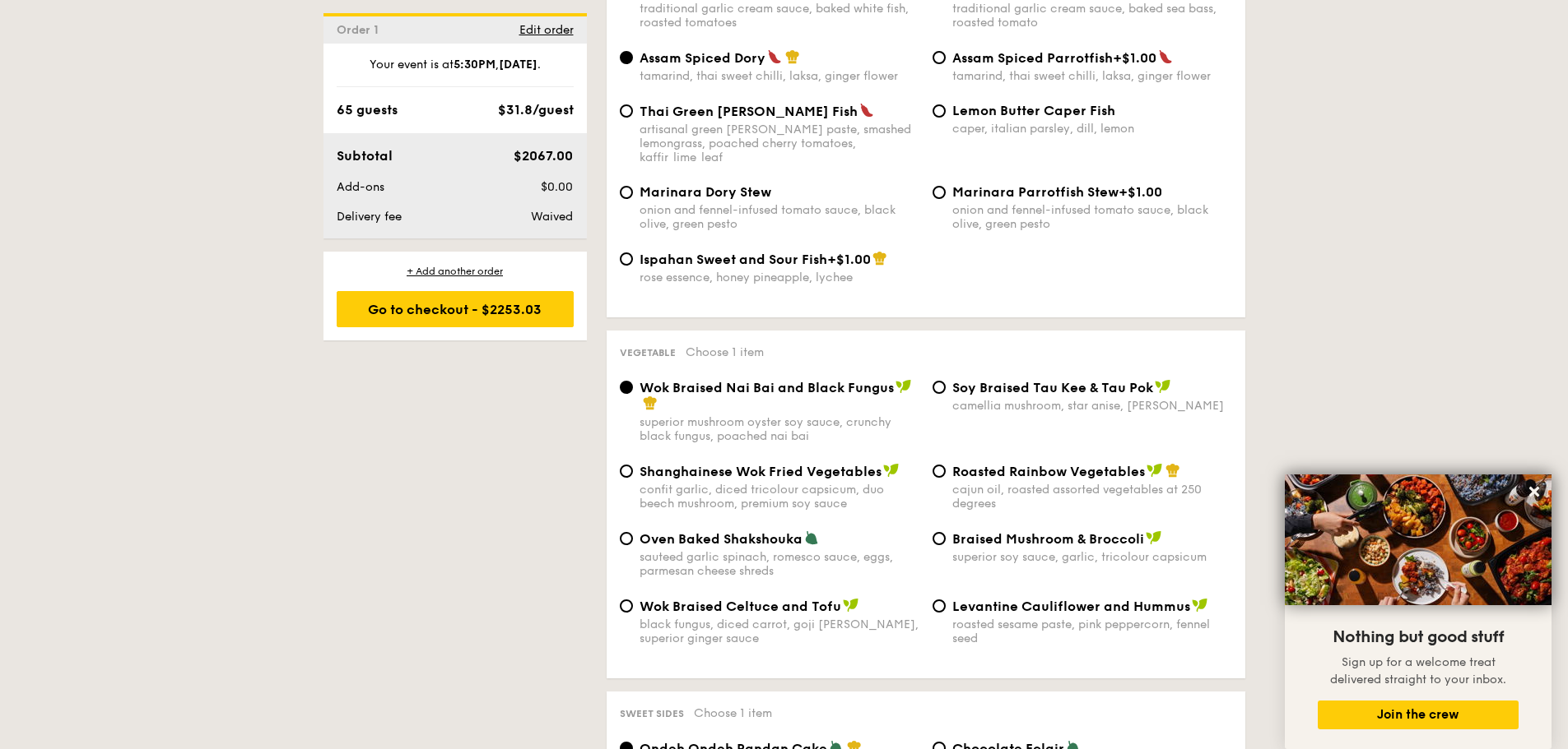
click at [1054, 531] on span "Braised Mushroom & Broccoli" at bounding box center [1048, 539] width 192 height 16
click at [946, 532] on input "Braised Mushroom & Broccoli superior soy sauce, garlic, tricolour capsicum" at bounding box center [939, 539] width 13 height 13
radio input "true"
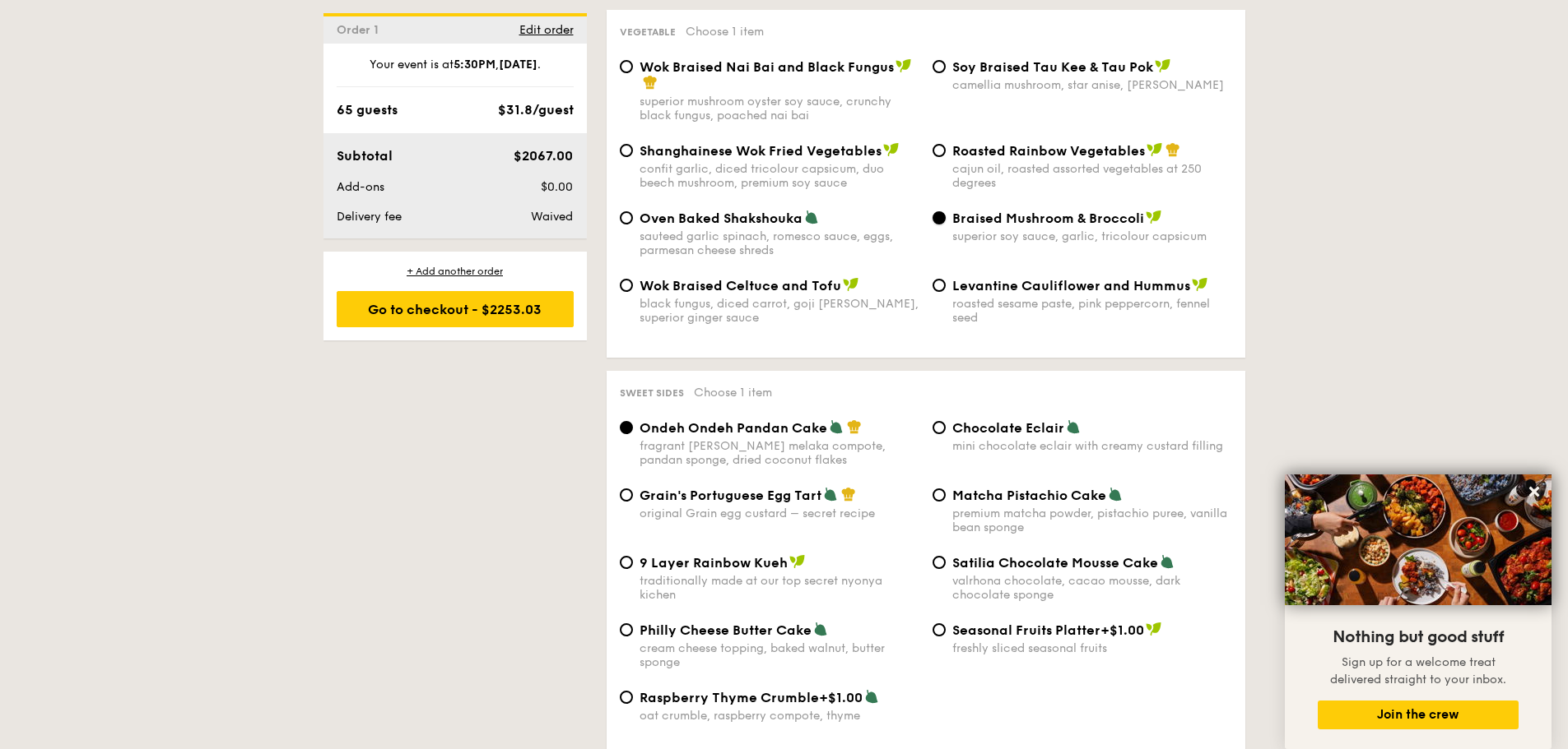
scroll to position [2139, 0]
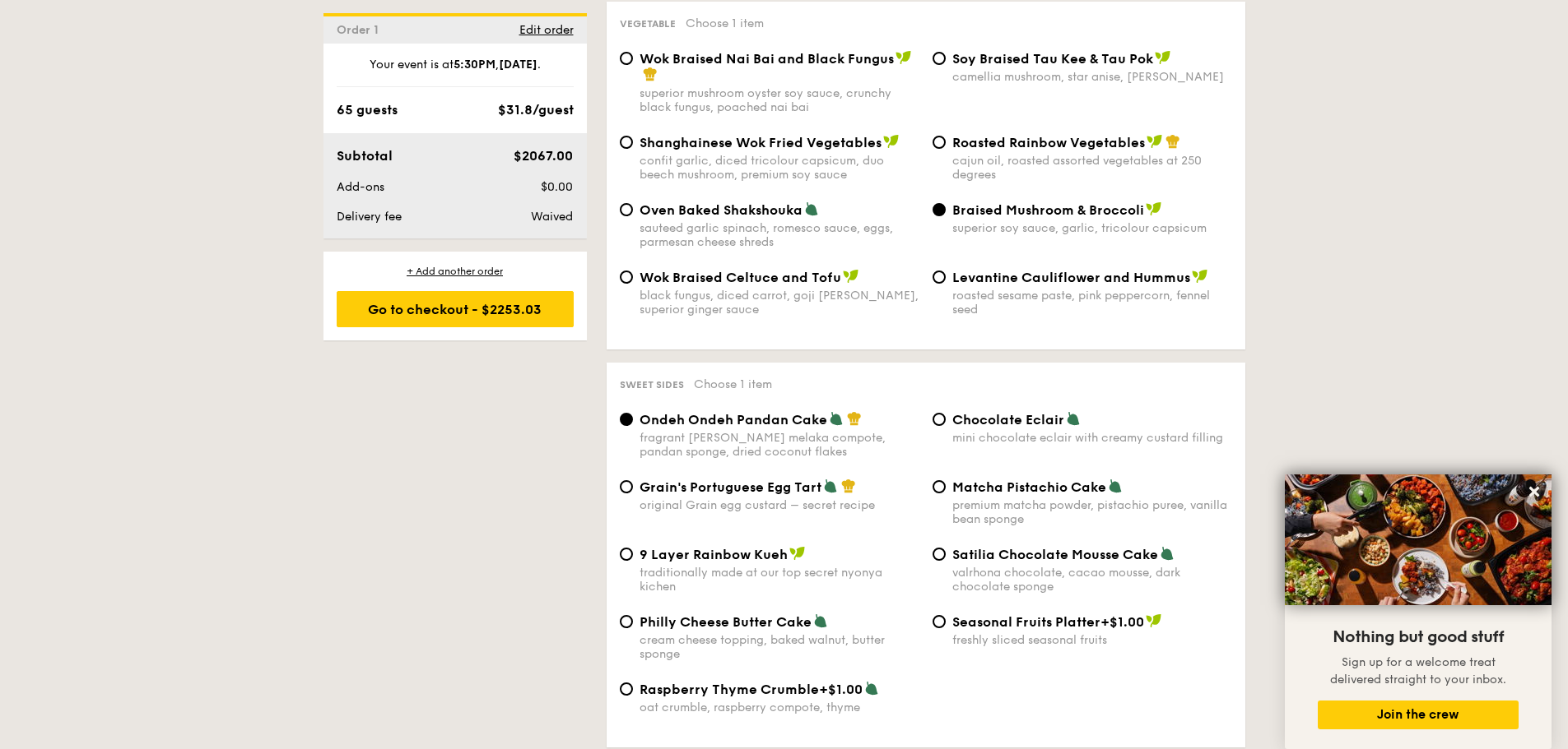
click at [1054, 511] on div "Grain's Portuguese Egg Tart original Grain egg custard – secret recipe Matcha P…" at bounding box center [925, 512] width 625 height 67
click at [1049, 547] on span "Satilia Chocolate Mousse Cake" at bounding box center [1055, 555] width 206 height 16
click at [946, 548] on input "Satilia Chocolate Mousse Cake valrhona chocolate, cacao mousse, dark chocolate …" at bounding box center [939, 555] width 13 height 13
radio input "true"
click at [1065, 431] on div "mini chocolate eclair with creamy custard filling" at bounding box center [1092, 438] width 280 height 14
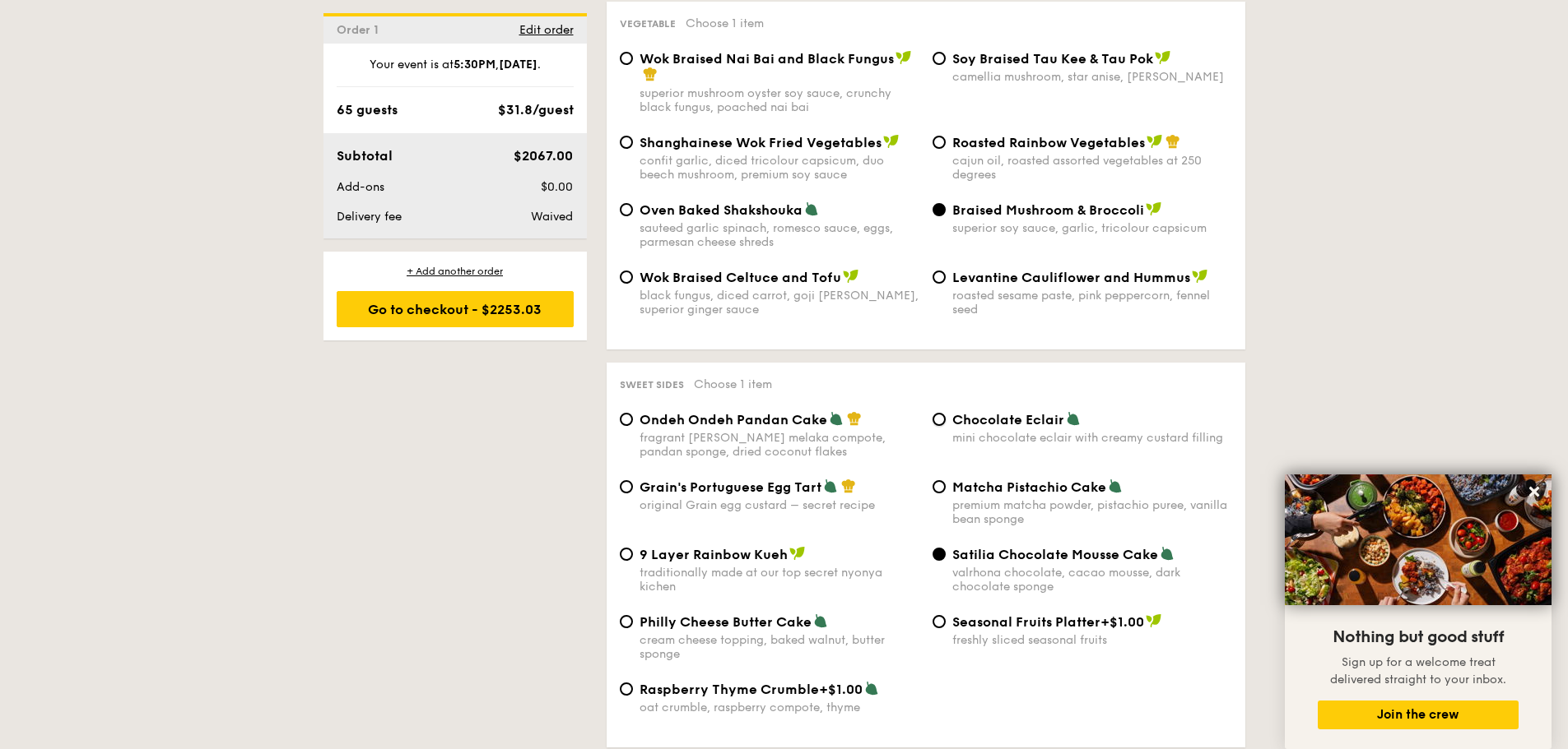
click at [946, 413] on input "Chocolate Eclair mini chocolate eclair with creamy custard filling" at bounding box center [939, 420] width 13 height 13
radio input "true"
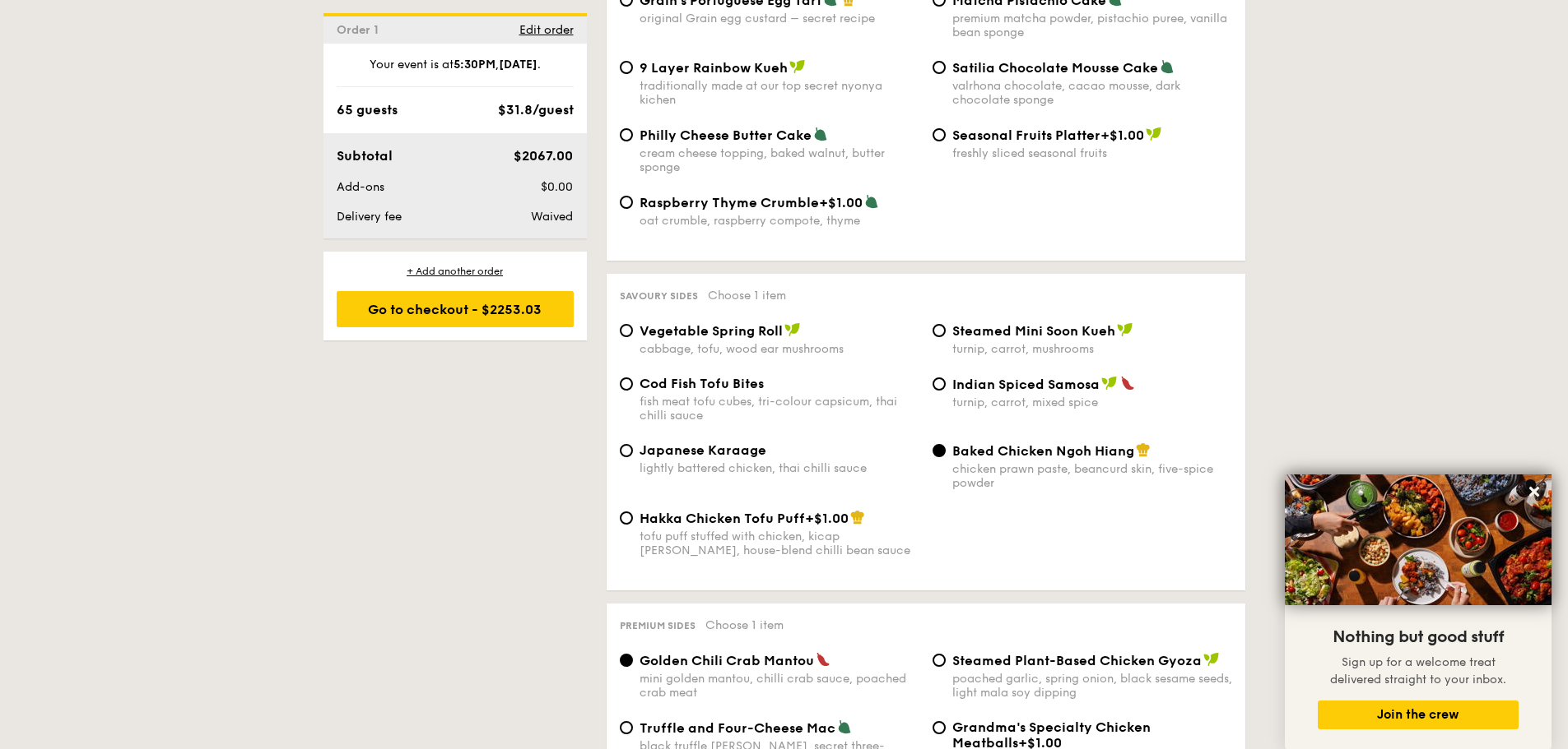
scroll to position [2632, 0]
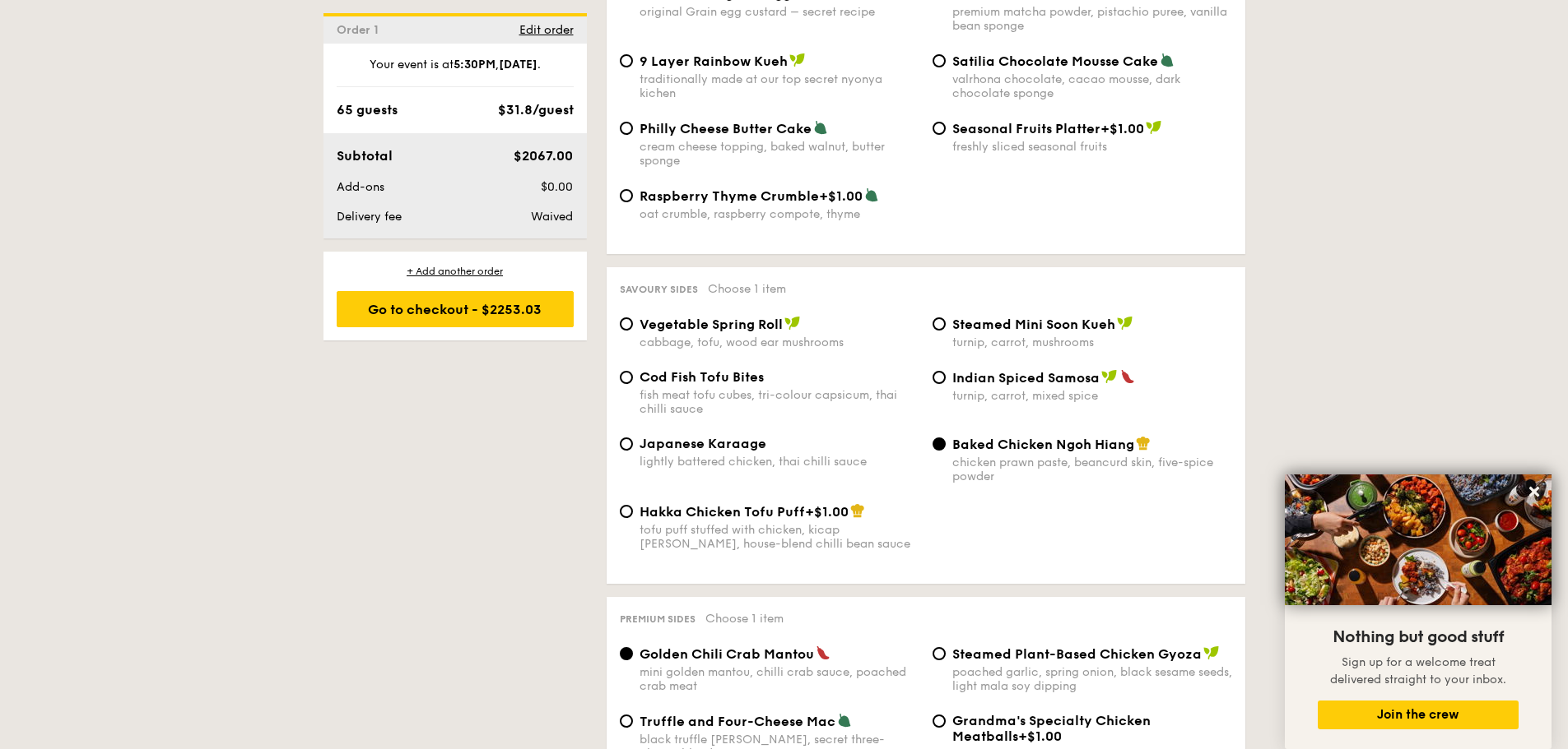
click at [646, 436] on div "Japanese Karaage lightly battered chicken, thai chilli sauce" at bounding box center [778, 452] width 280 height 33
click at [632, 438] on input "Japanese Karaage lightly battered chicken, thai chilli sauce" at bounding box center [626, 444] width 13 height 13
radio input "true"
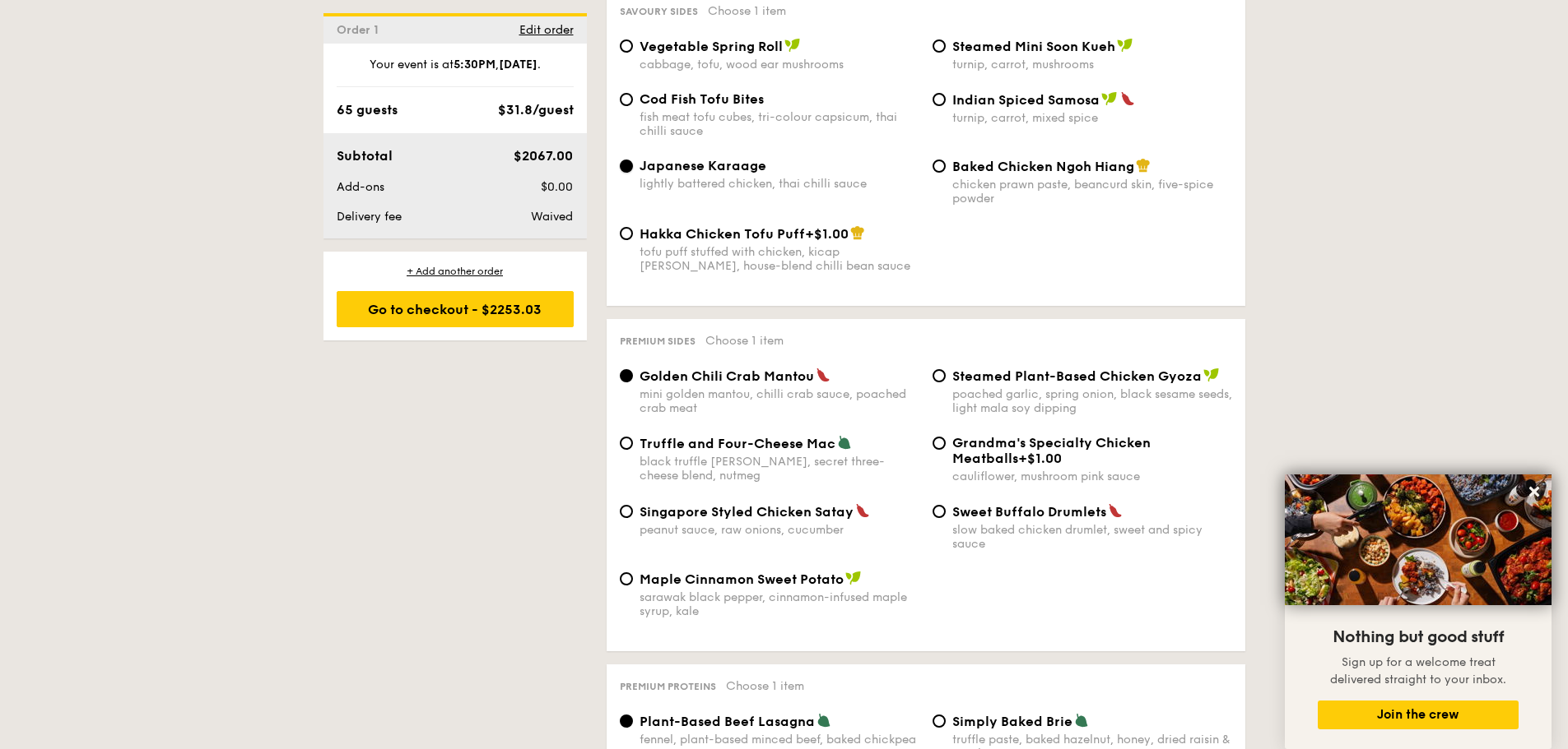
scroll to position [2960, 0]
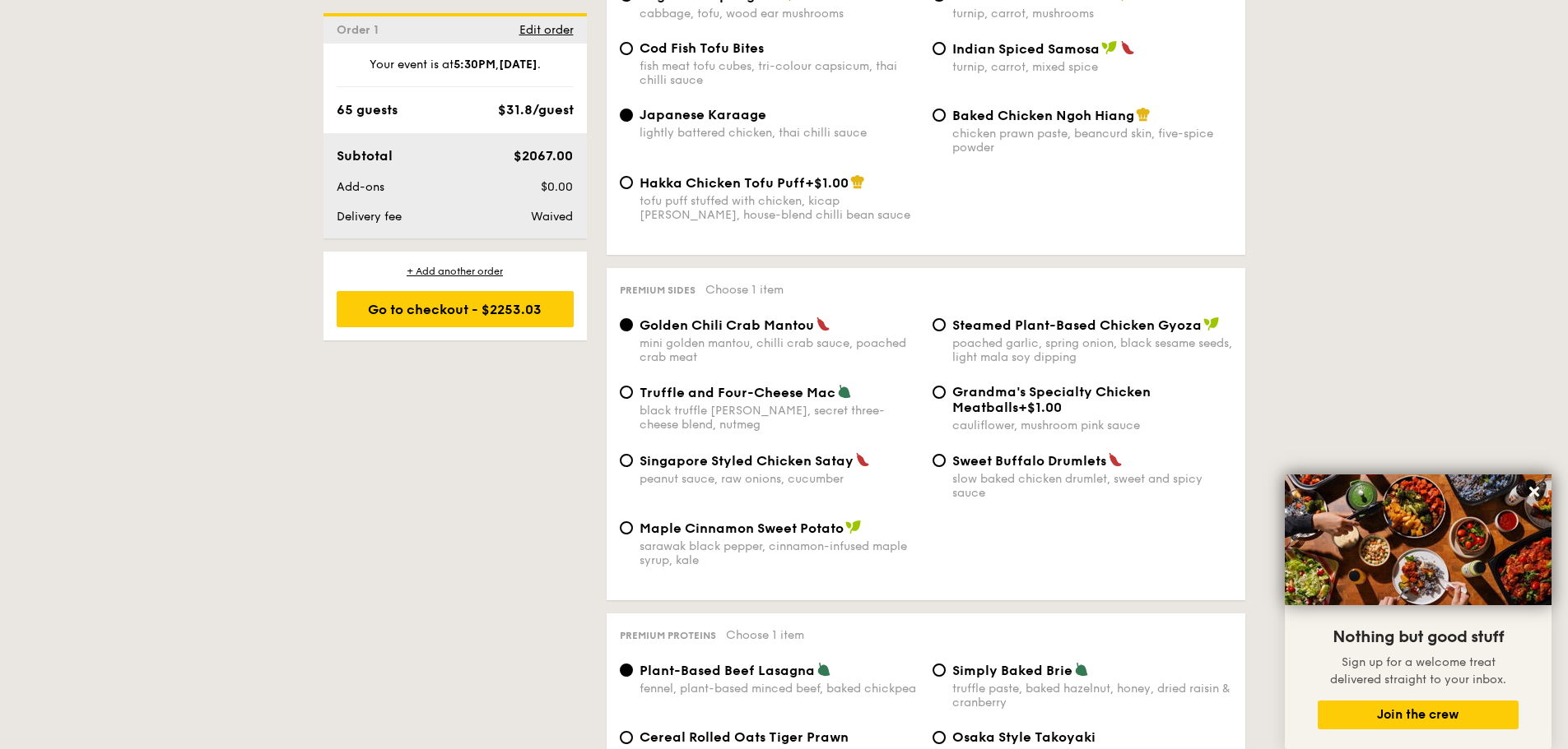
click at [754, 472] on div "peanut sauce, raw onions, cucumber" at bounding box center [778, 479] width 280 height 14
click at [632, 454] on input "Singapore Styled Chicken Satay peanut sauce, raw onions, cucumber" at bounding box center [626, 461] width 13 height 13
radio input "true"
click at [720, 337] on div "mini golden mantou, chilli crab sauce, poached crab meat" at bounding box center [778, 351] width 280 height 28
click at [632, 331] on input "Golden Chili Crab Mantou mini golden mantou, chilli crab sauce, poached crab me…" at bounding box center [626, 324] width 13 height 13
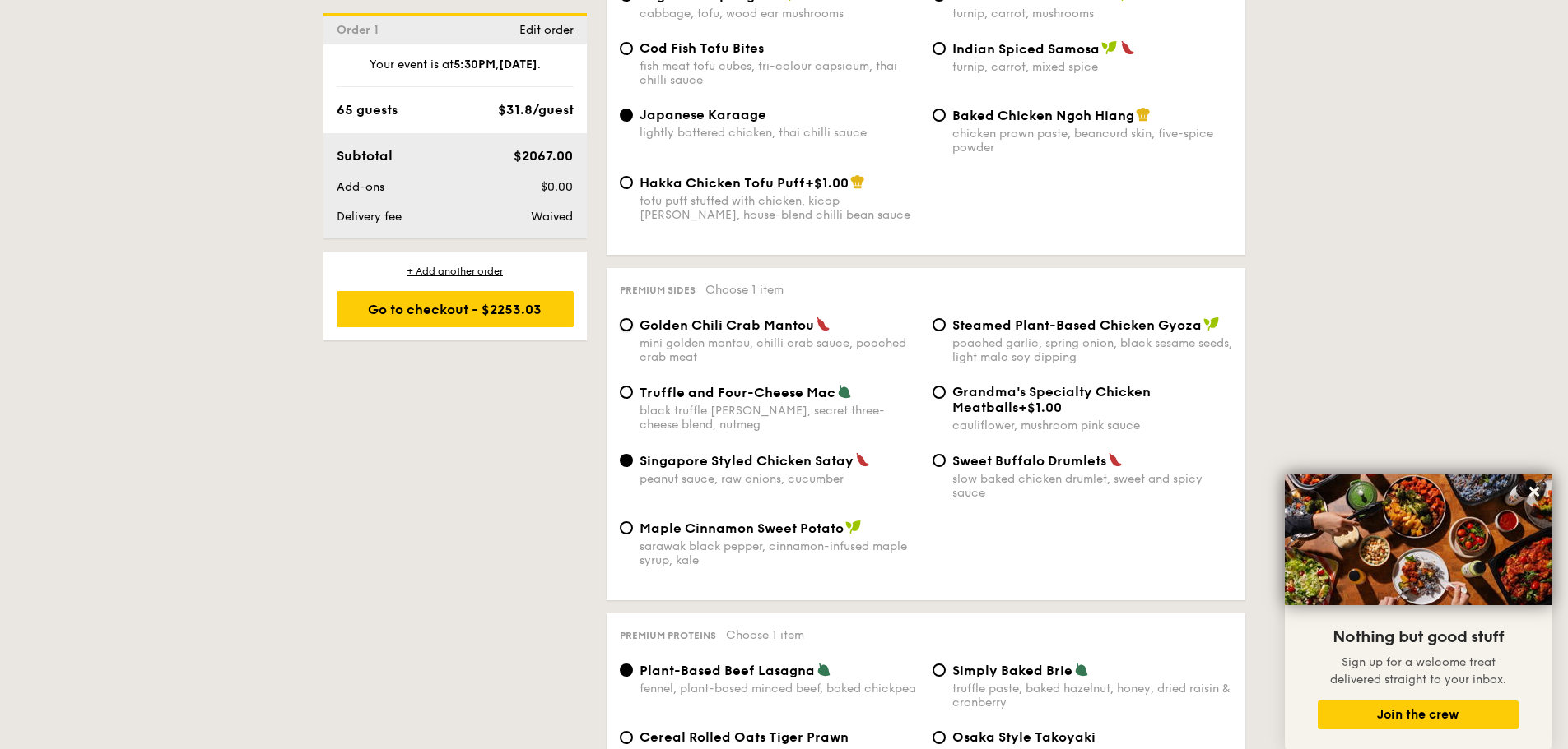
radio input "true"
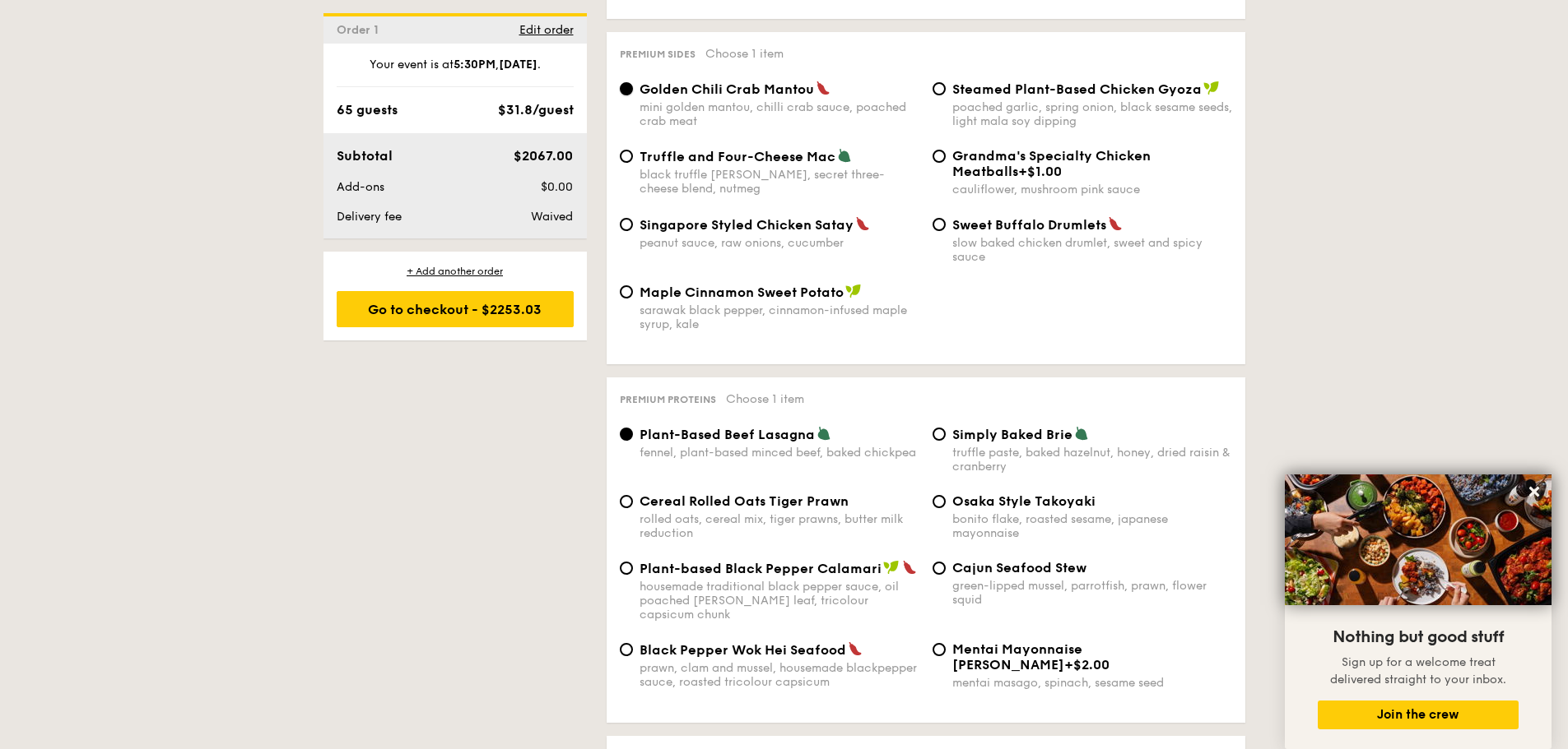
scroll to position [3290, 0]
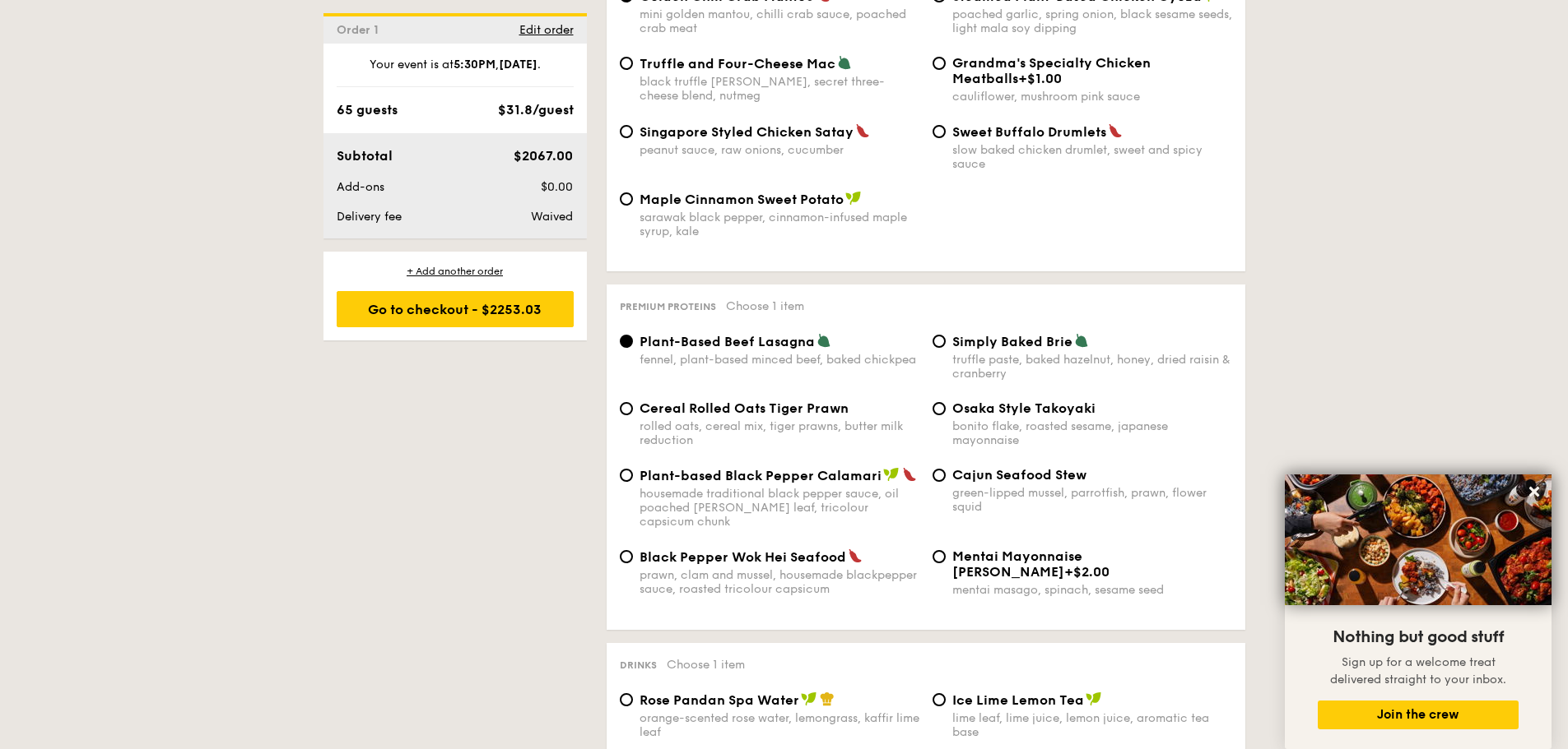
click at [749, 420] on div "rolled oats, cereal mix, tiger prawns, butter milk reduction" at bounding box center [778, 434] width 280 height 28
click at [632, 405] on input "Cereal Rolled Oats Tiger Prawn rolled oats, cereal mix, tiger prawns, butter mi…" at bounding box center [626, 409] width 13 height 13
radio input "true"
click at [755, 334] on span "Plant-Based Beef Lasagna" at bounding box center [726, 341] width 175 height 16
click at [632, 335] on input "Plant-Based Beef Lasagna fennel, plant-based minced beef, baked chickpea" at bounding box center [626, 341] width 13 height 13
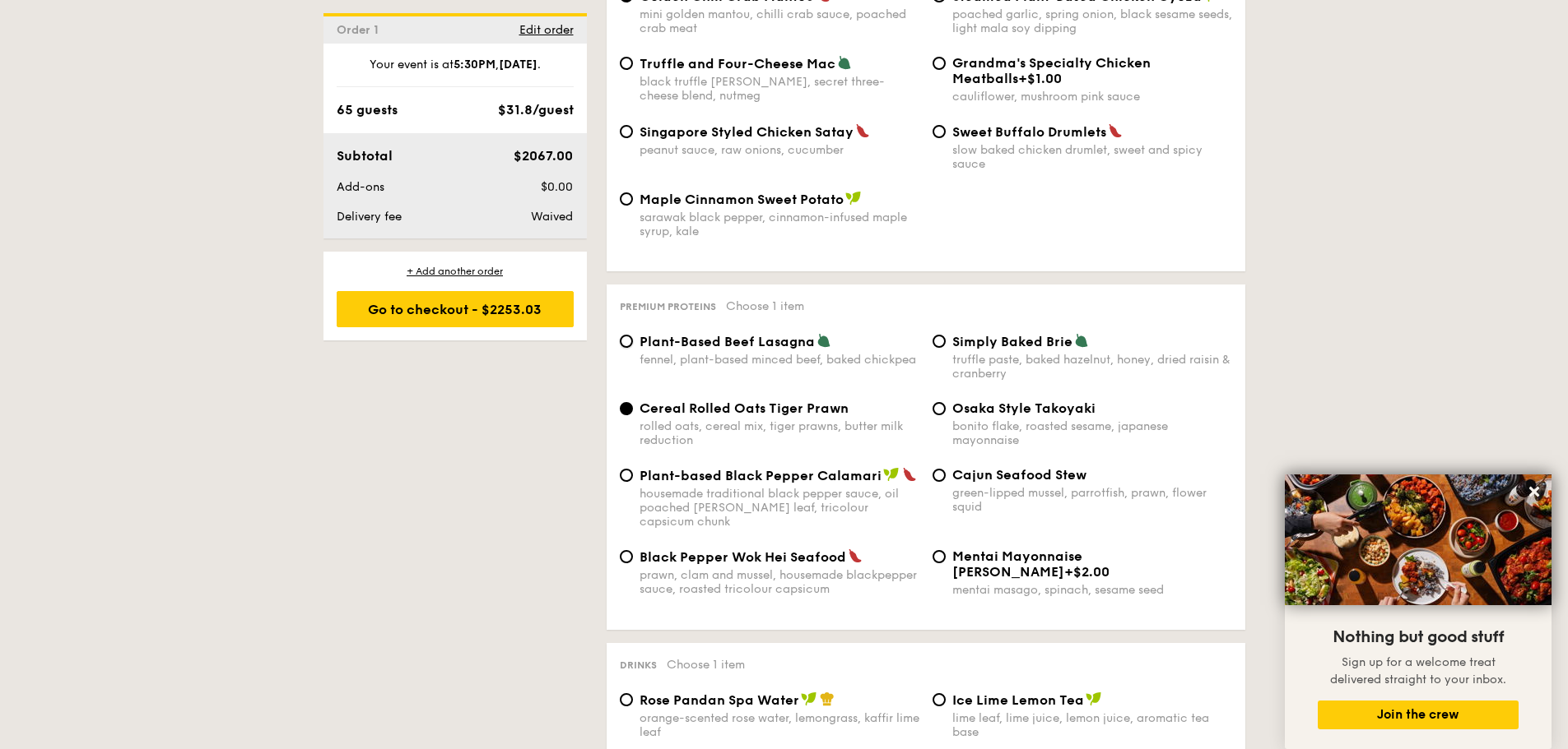
radio input "true"
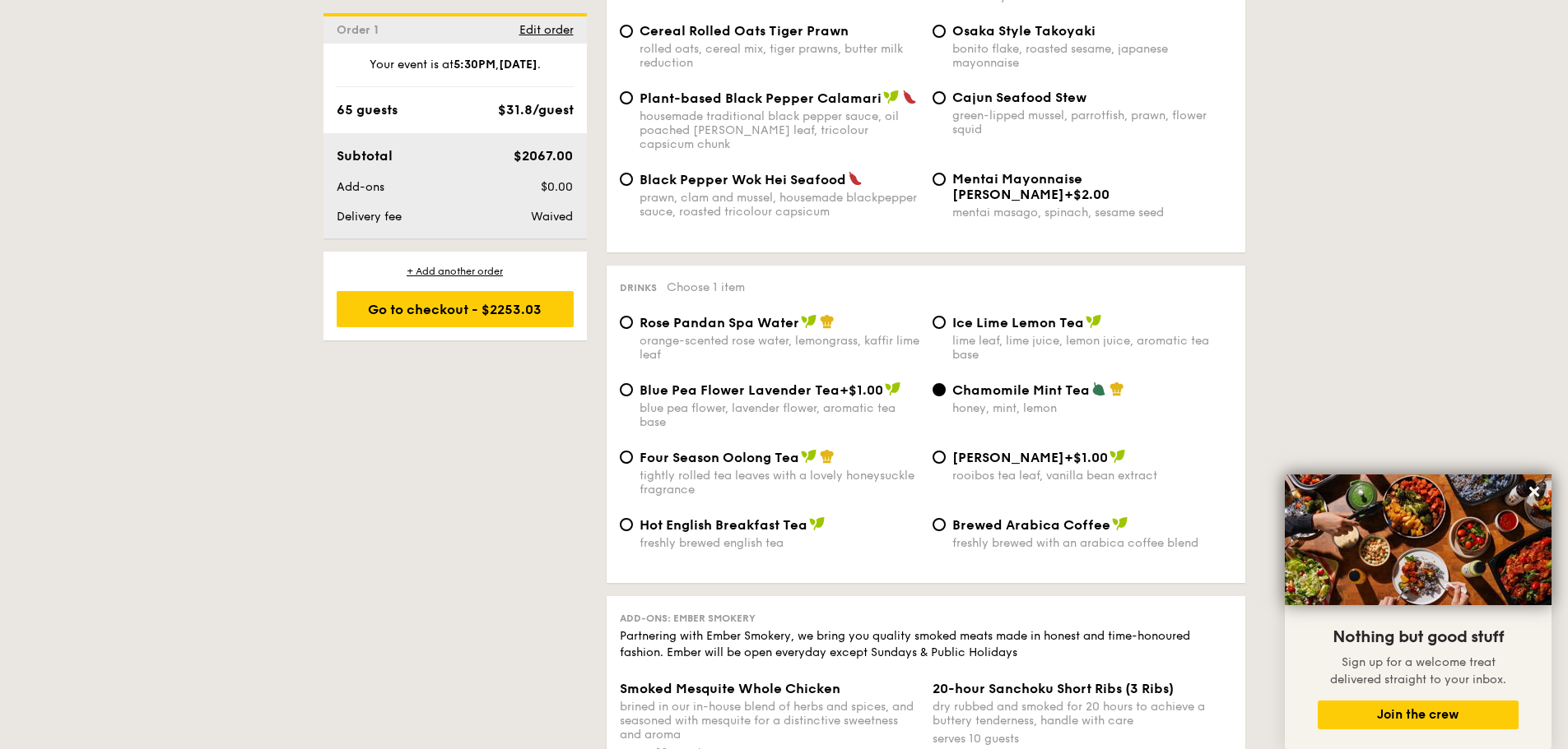
scroll to position [3701, 0]
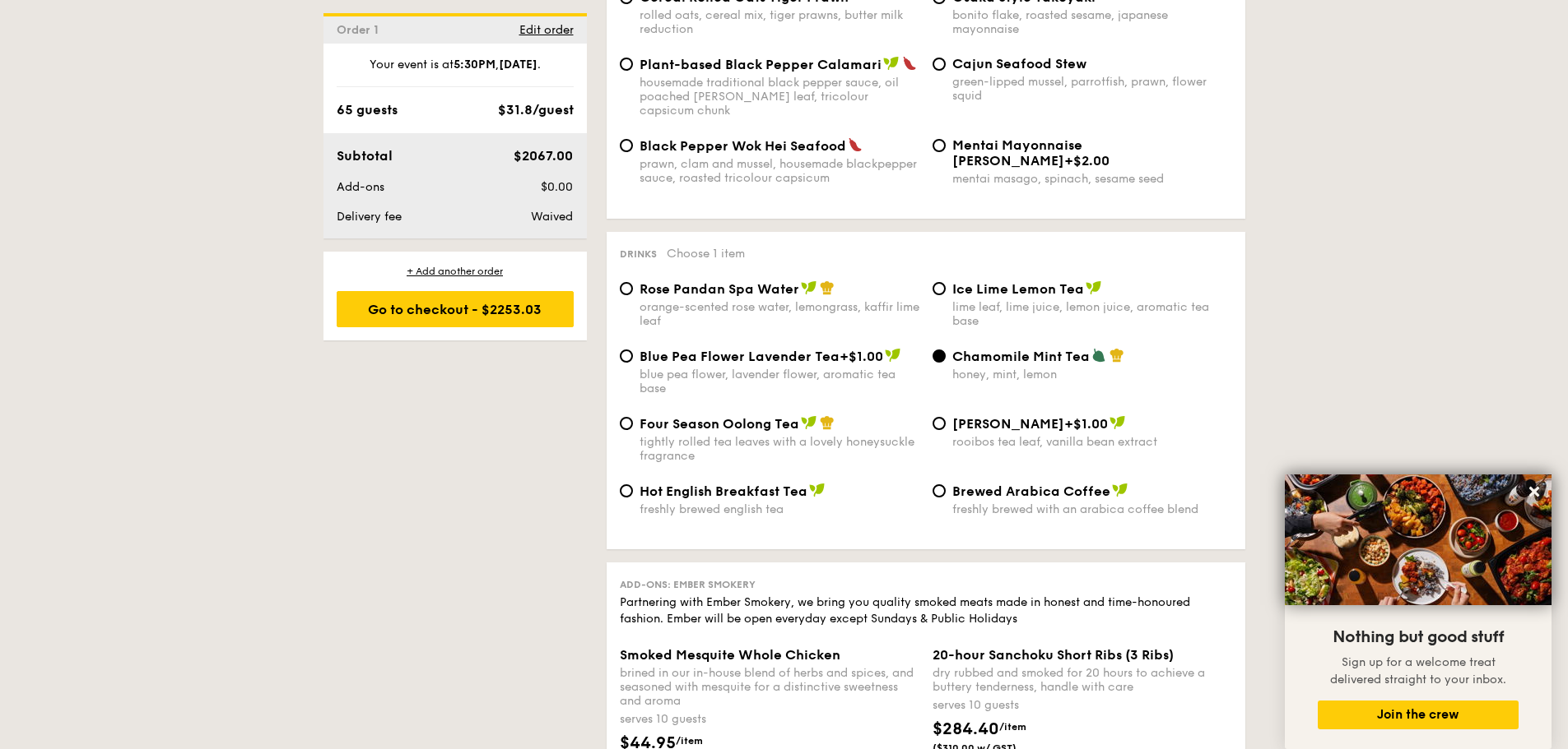
click at [755, 348] on div "Blue Pea Flower Lavender Tea +$1.00 blue pea flower, lavender flower, aromatic …" at bounding box center [778, 371] width 280 height 48
click at [632, 350] on input "Blue Pea Flower Lavender Tea +$1.00 blue pea flower, lavender flower, aromatic …" at bounding box center [626, 356] width 13 height 13
radio input "true"
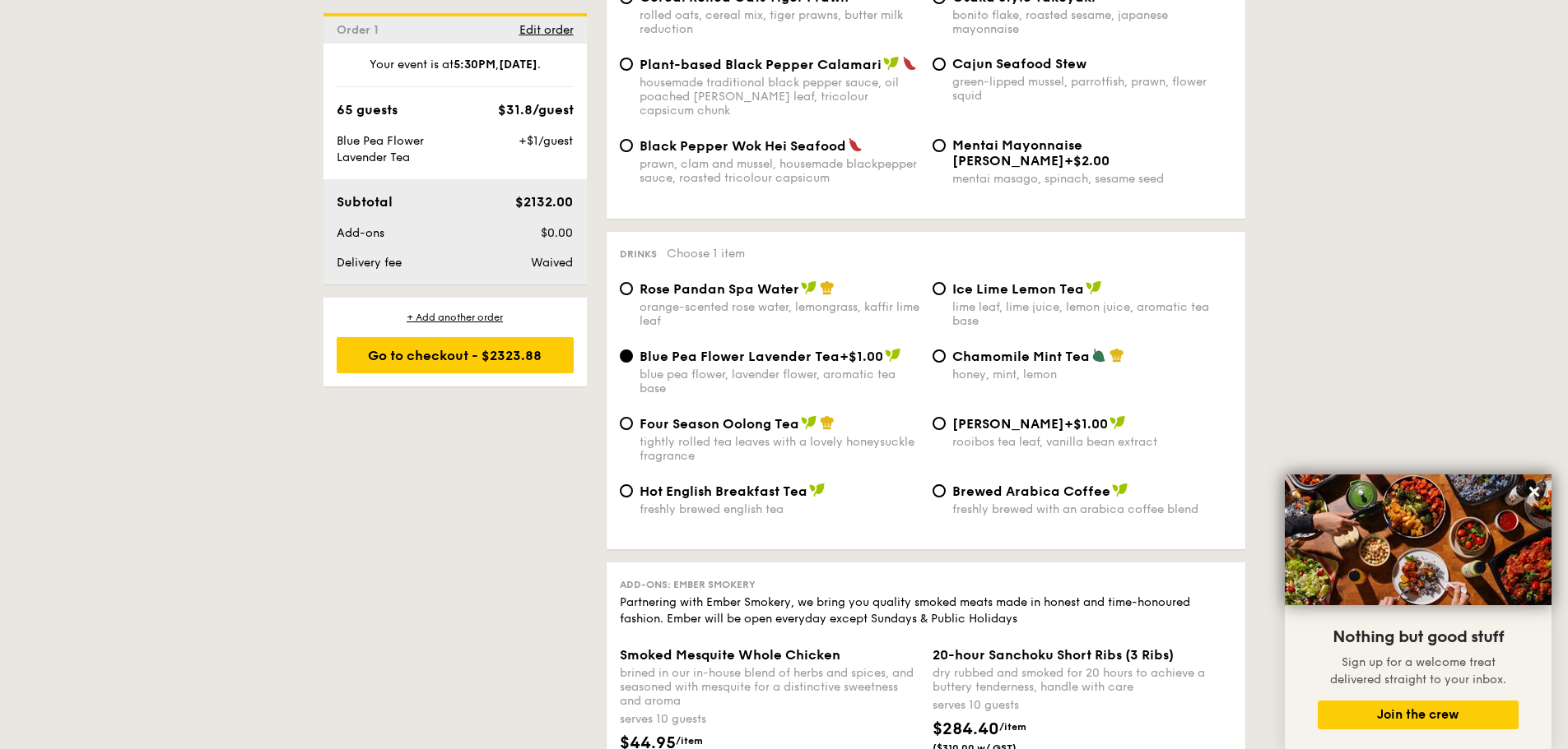
click at [1026, 300] on div "lime leaf, lime juice, lemon juice, aromatic tea base" at bounding box center [1092, 314] width 280 height 28
click at [946, 282] on input "Ice Lime Lemon Tea lime leaf, lime juice, lemon juice, aromatic tea base" at bounding box center [939, 289] width 13 height 13
radio input "true"
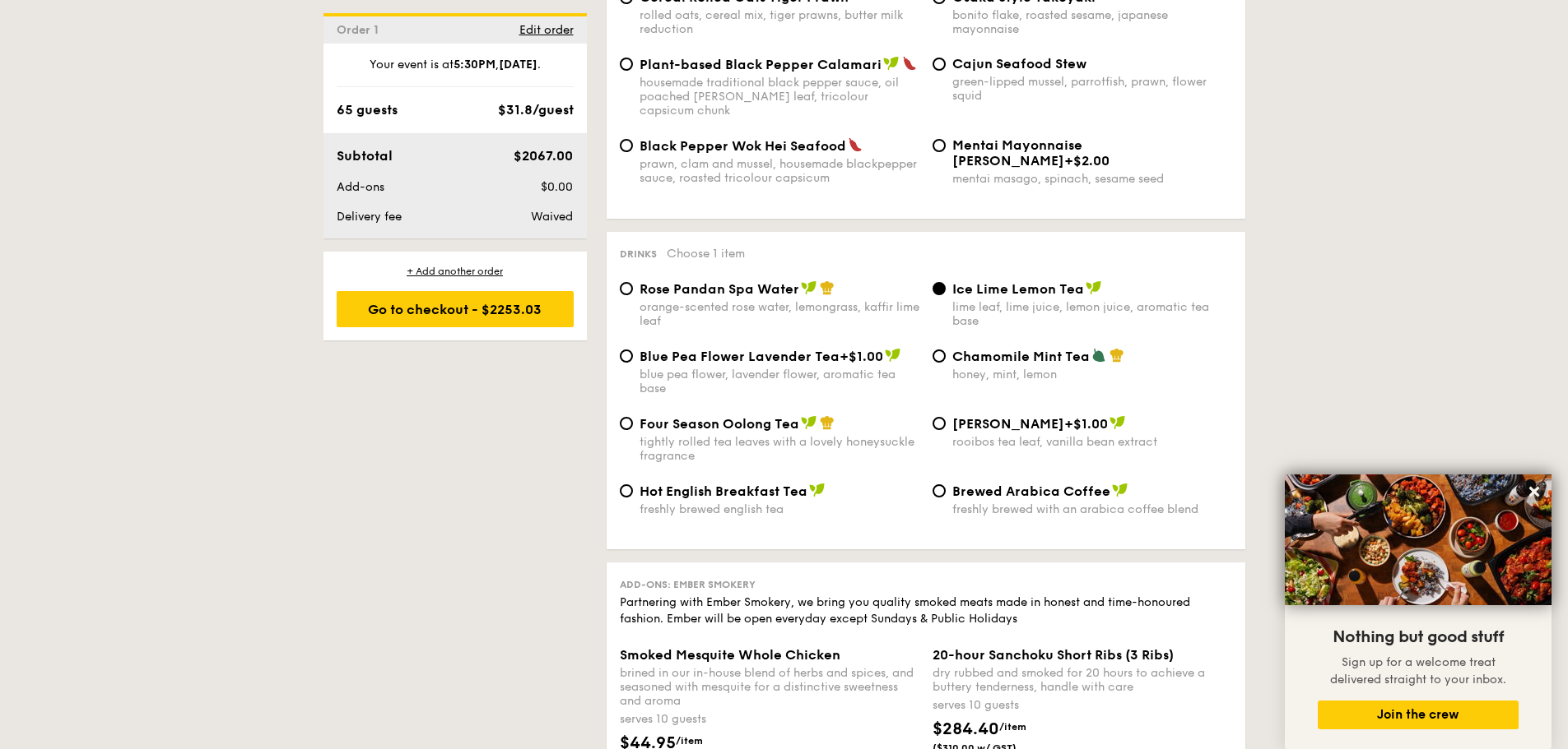
click at [1018, 349] on span "Chamomile Mint Tea" at bounding box center [1021, 356] width 138 height 16
click at [946, 350] on input "Chamomile Mint Tea honey, mint, lemon" at bounding box center [939, 356] width 13 height 13
radio input "true"
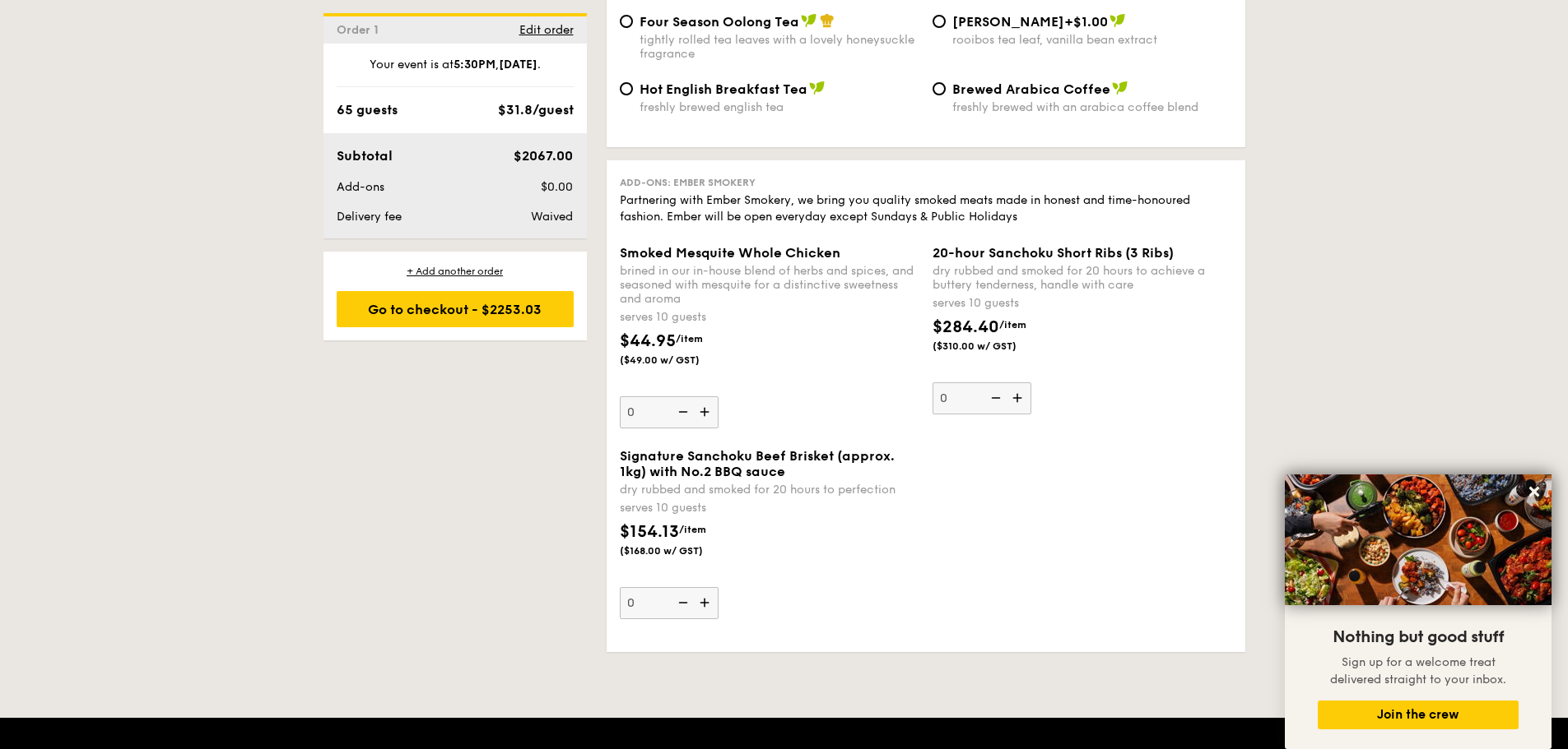
scroll to position [4112, 0]
